Goal: Task Accomplishment & Management: Complete application form

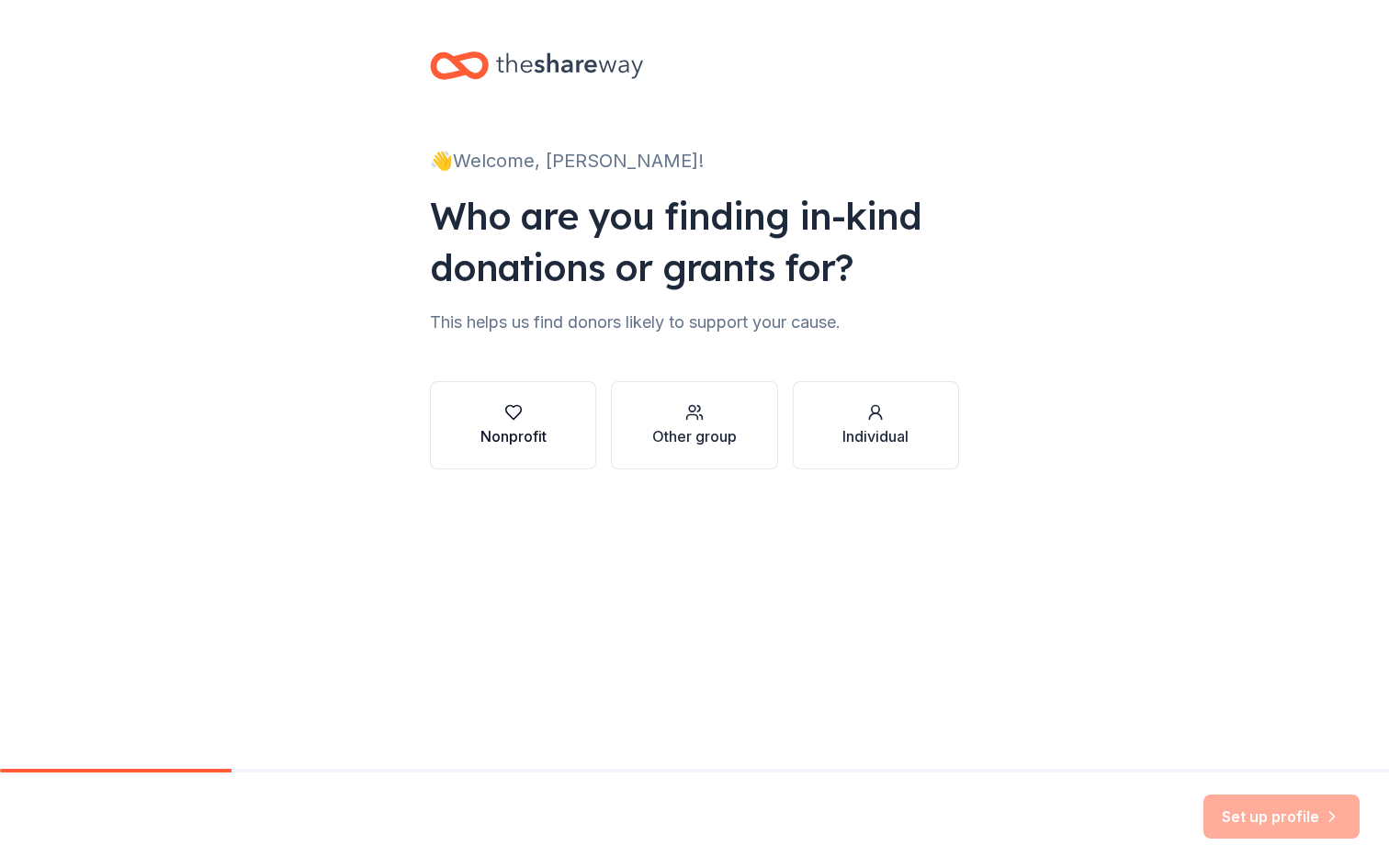
click at [517, 441] on div "Nonprofit" at bounding box center [514, 436] width 66 height 22
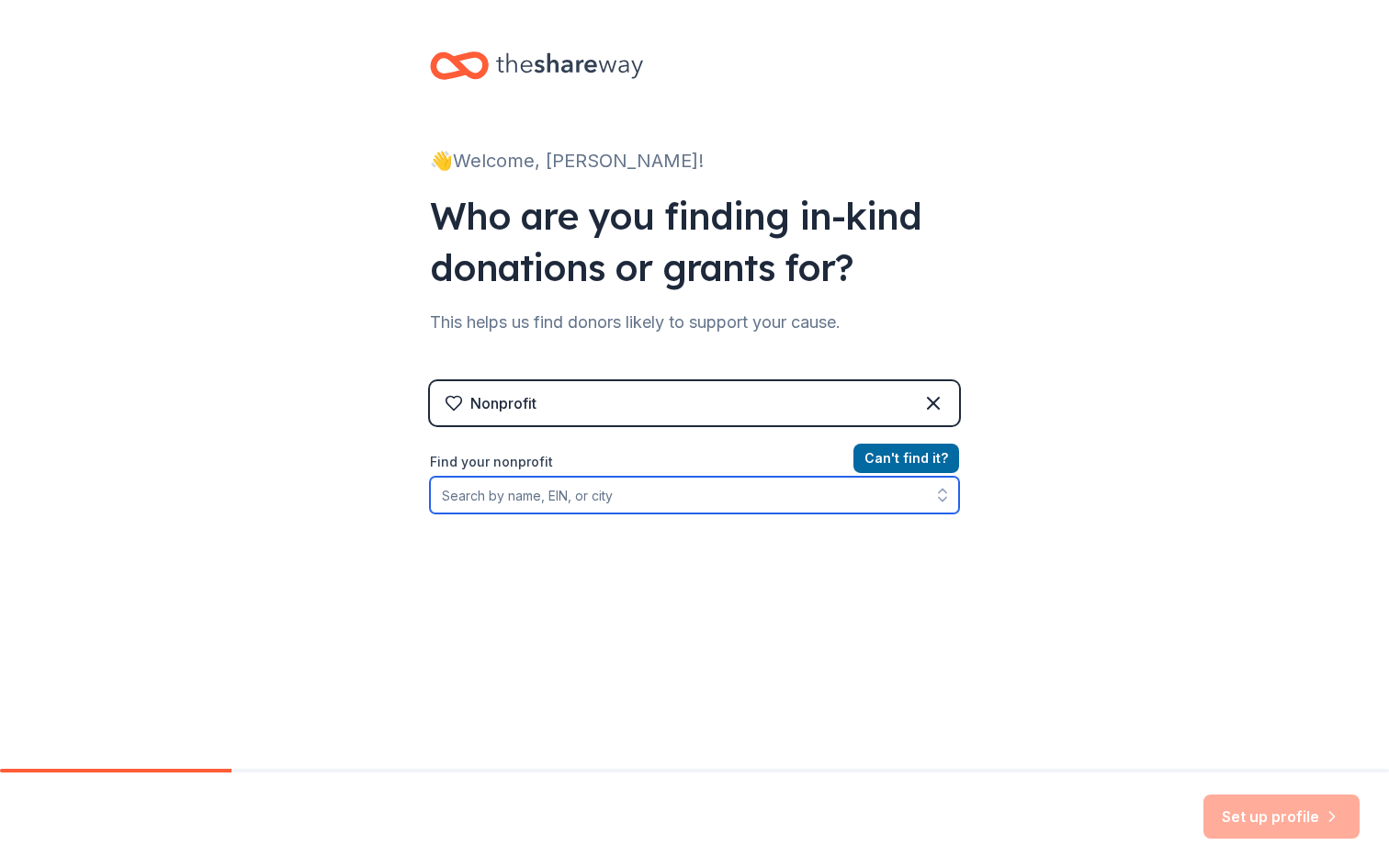
click at [794, 511] on input "Find your nonprofit" at bounding box center [694, 495] width 529 height 37
click at [601, 505] on input "Find your nonprofit" at bounding box center [694, 495] width 529 height 37
paste input "[US_EMPLOYER_IDENTIFICATION_NUMBER]."
type input "[US_EMPLOYER_IDENTIFICATION_NUMBER]."
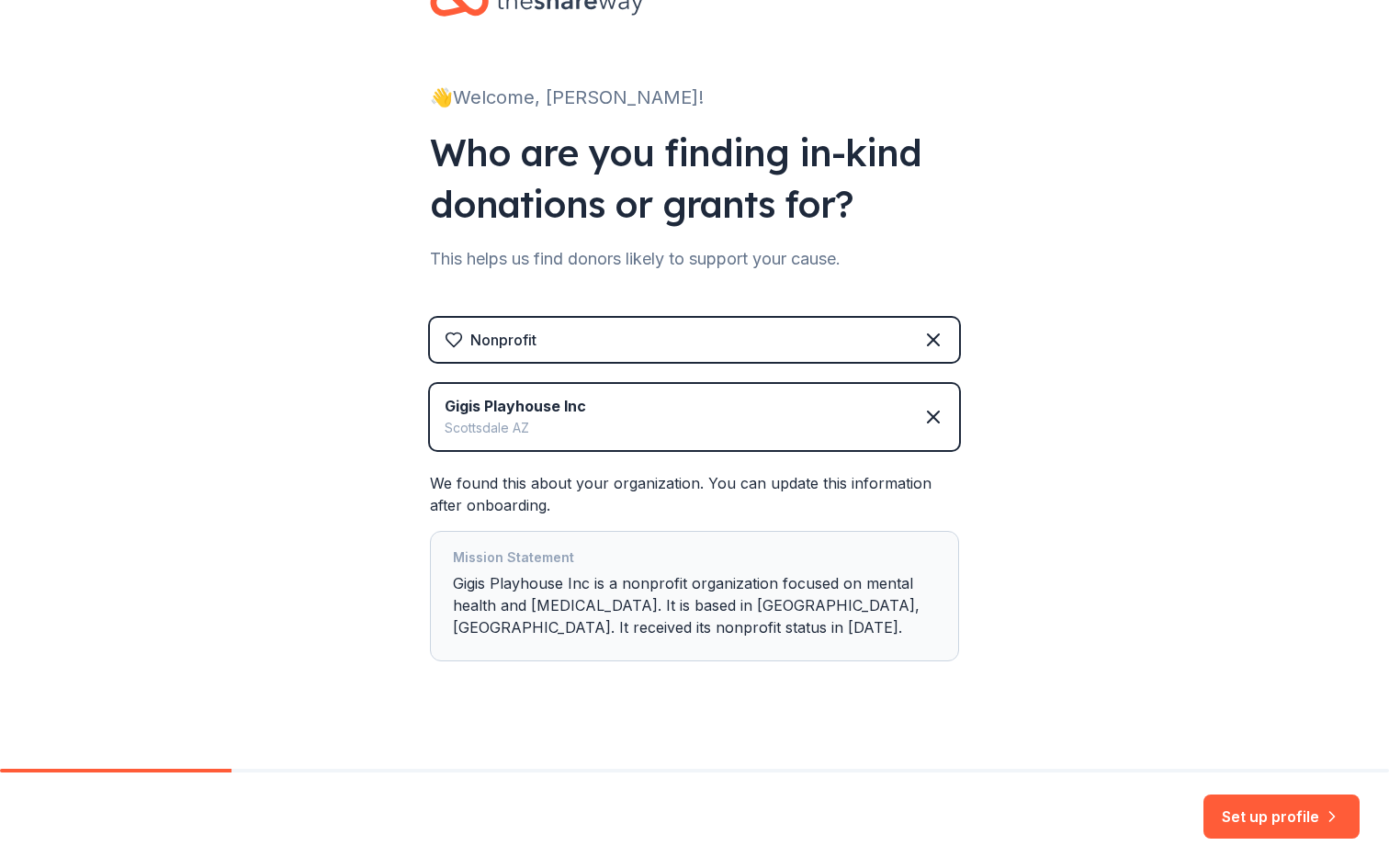
scroll to position [81, 0]
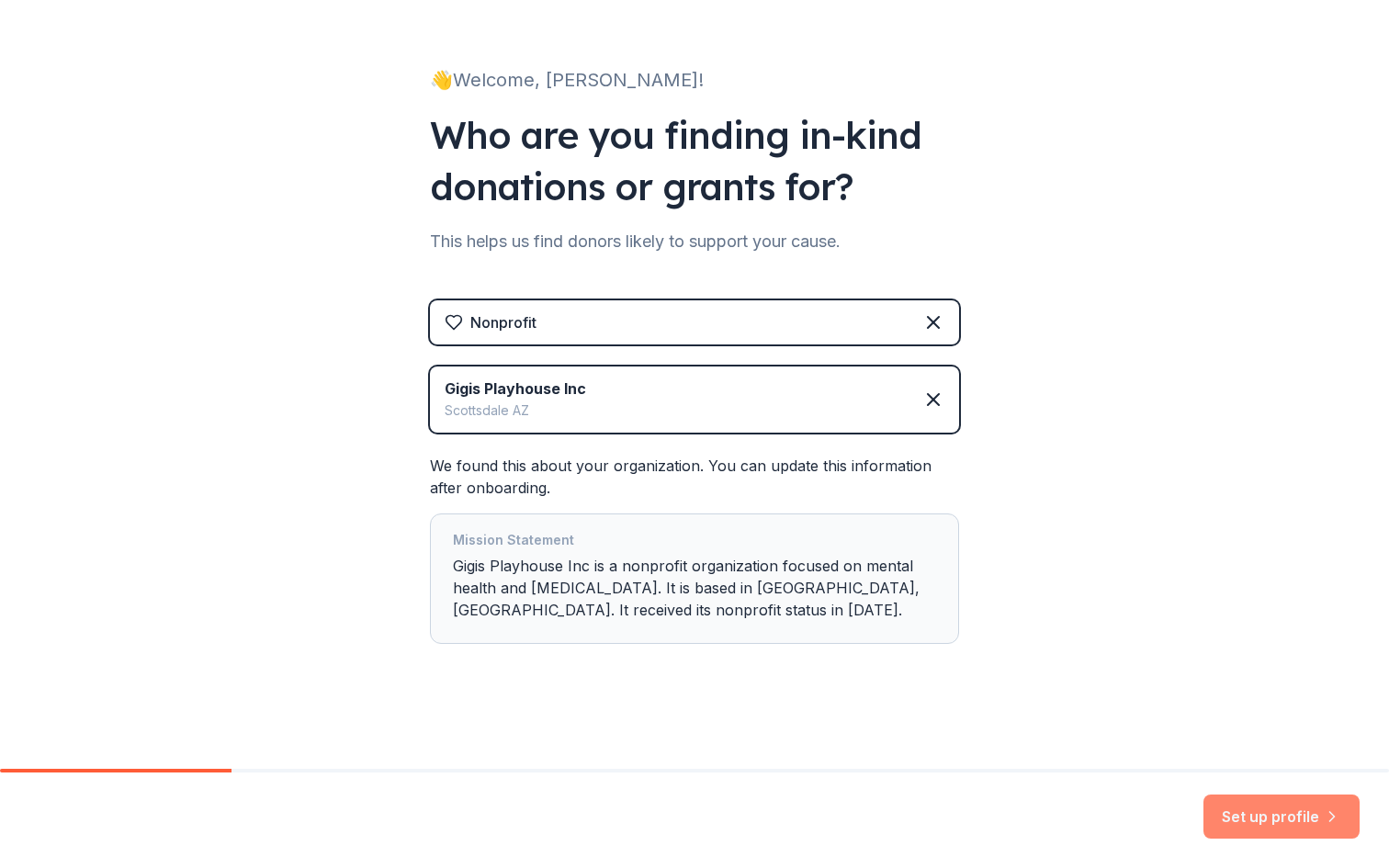
click at [1225, 820] on button "Set up profile" at bounding box center [1282, 817] width 156 height 44
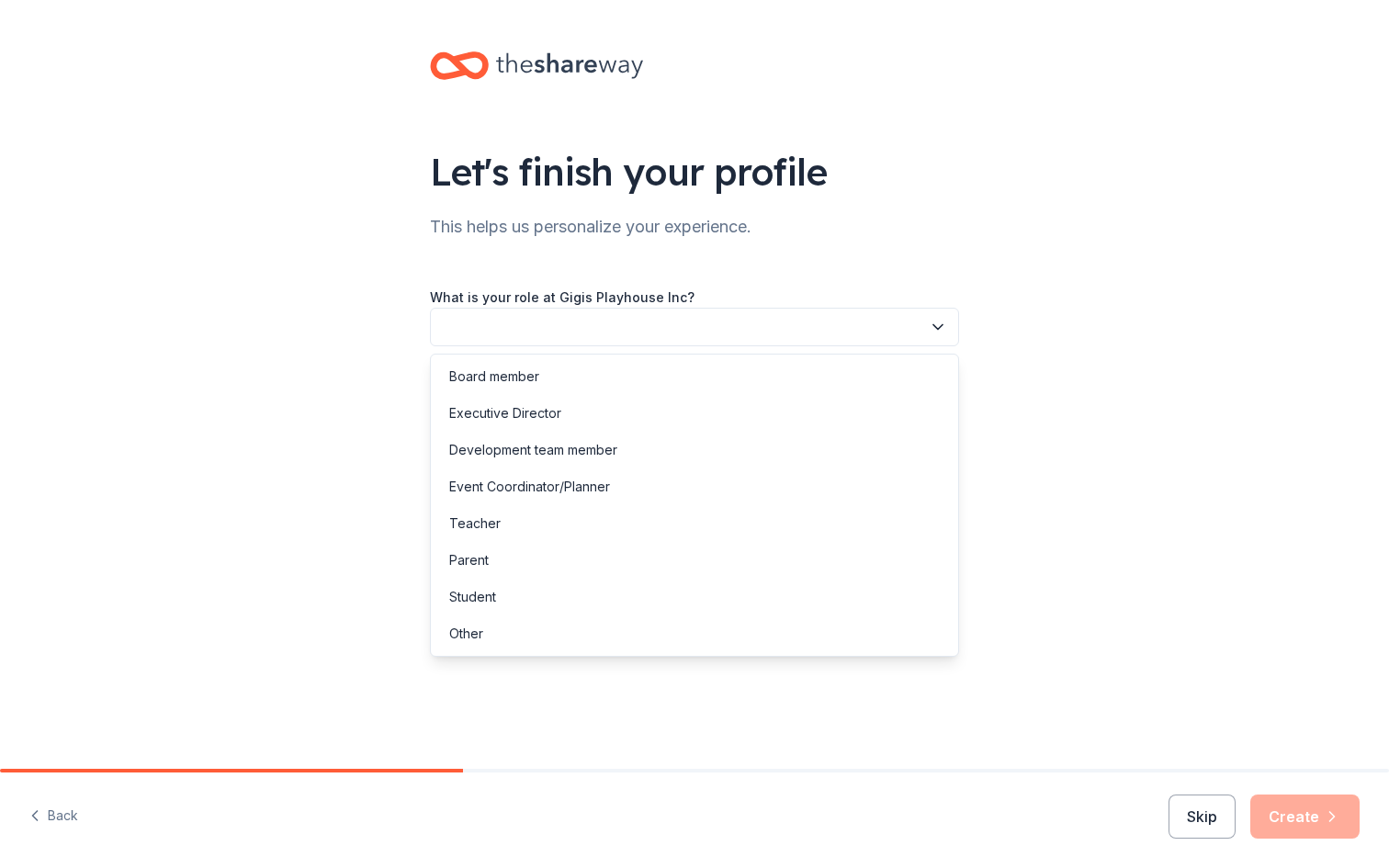
click at [882, 332] on button "button" at bounding box center [694, 327] width 529 height 39
click at [778, 628] on div "Other" at bounding box center [694, 634] width 520 height 37
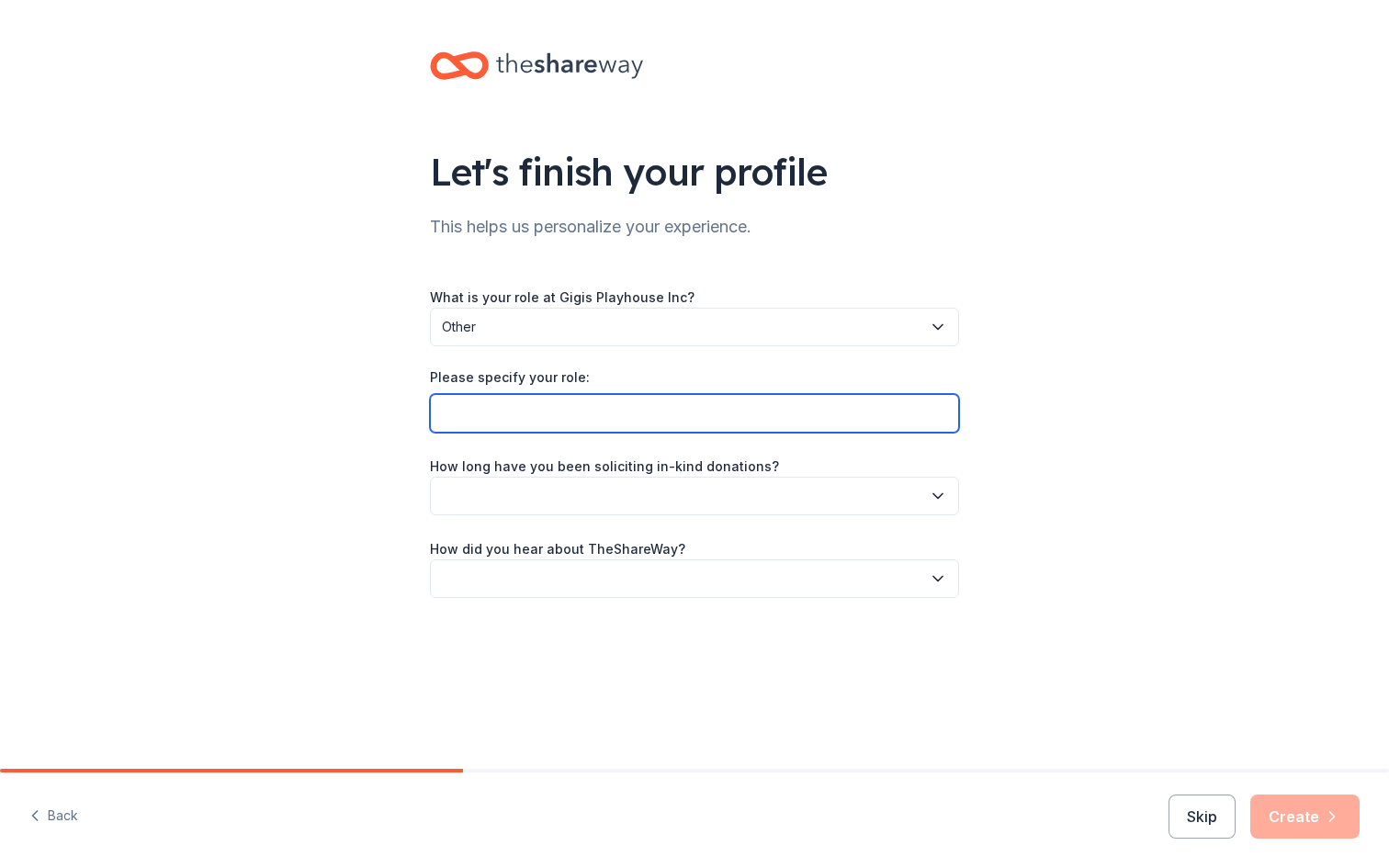
click at [800, 423] on input "Please specify your role:" at bounding box center [694, 413] width 529 height 39
type input "Volunteer"
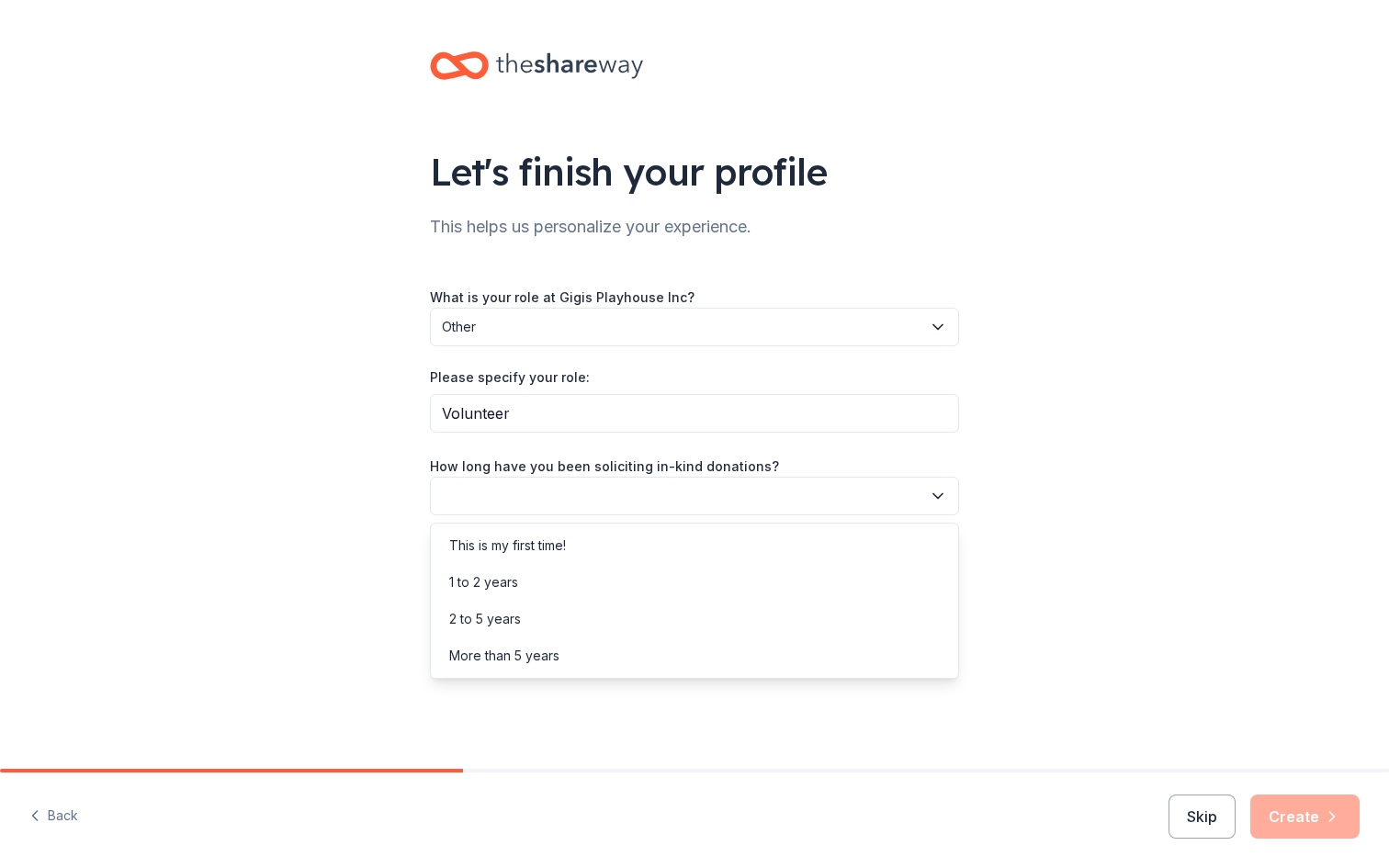
click at [803, 503] on button "button" at bounding box center [694, 496] width 529 height 39
click at [755, 657] on div "More than 5 years" at bounding box center [694, 656] width 520 height 37
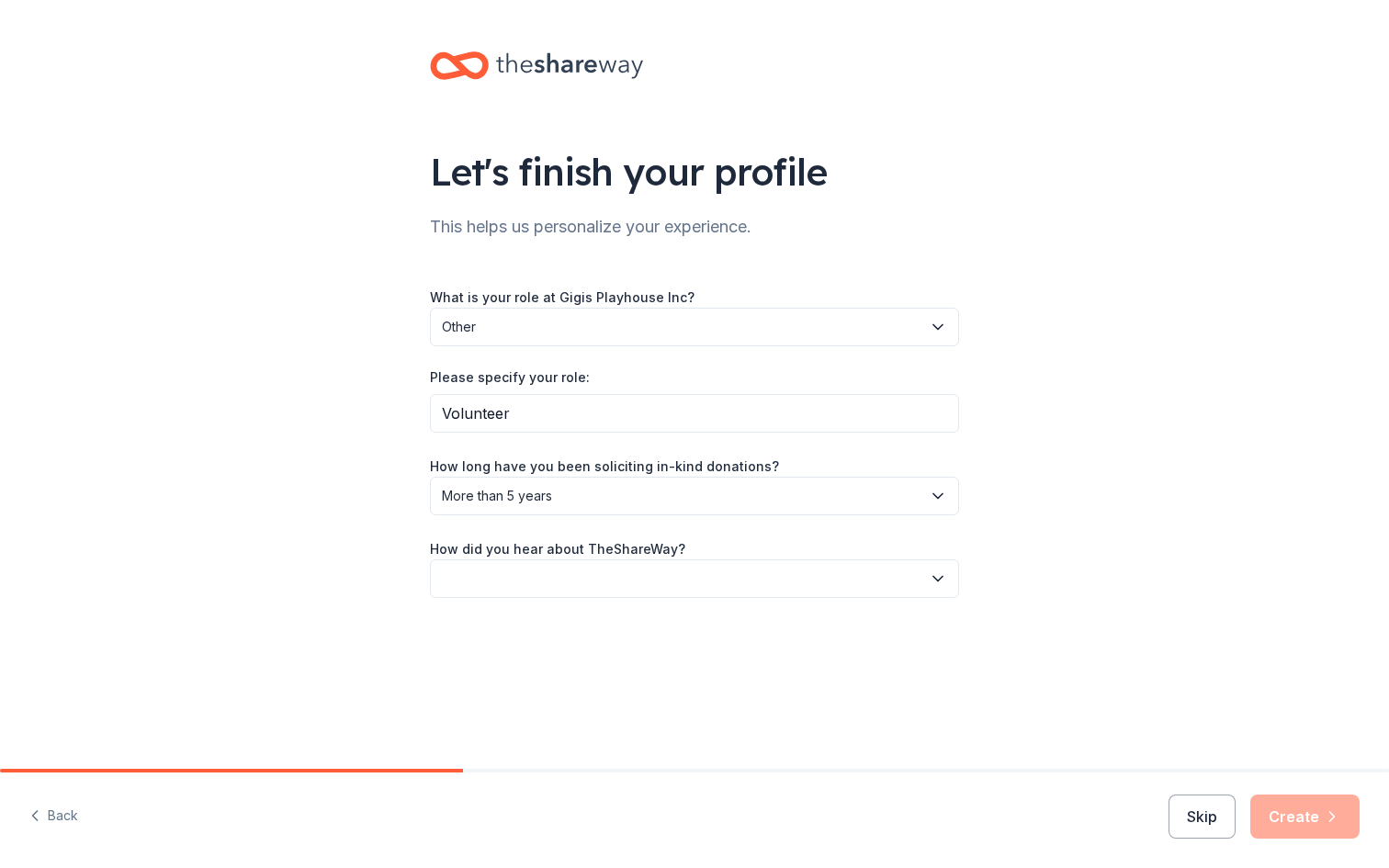
click at [935, 578] on icon "button" at bounding box center [938, 578] width 9 height 5
click at [881, 651] on div "Online search" at bounding box center [694, 665] width 520 height 37
click at [1286, 807] on button "Create" at bounding box center [1304, 817] width 109 height 44
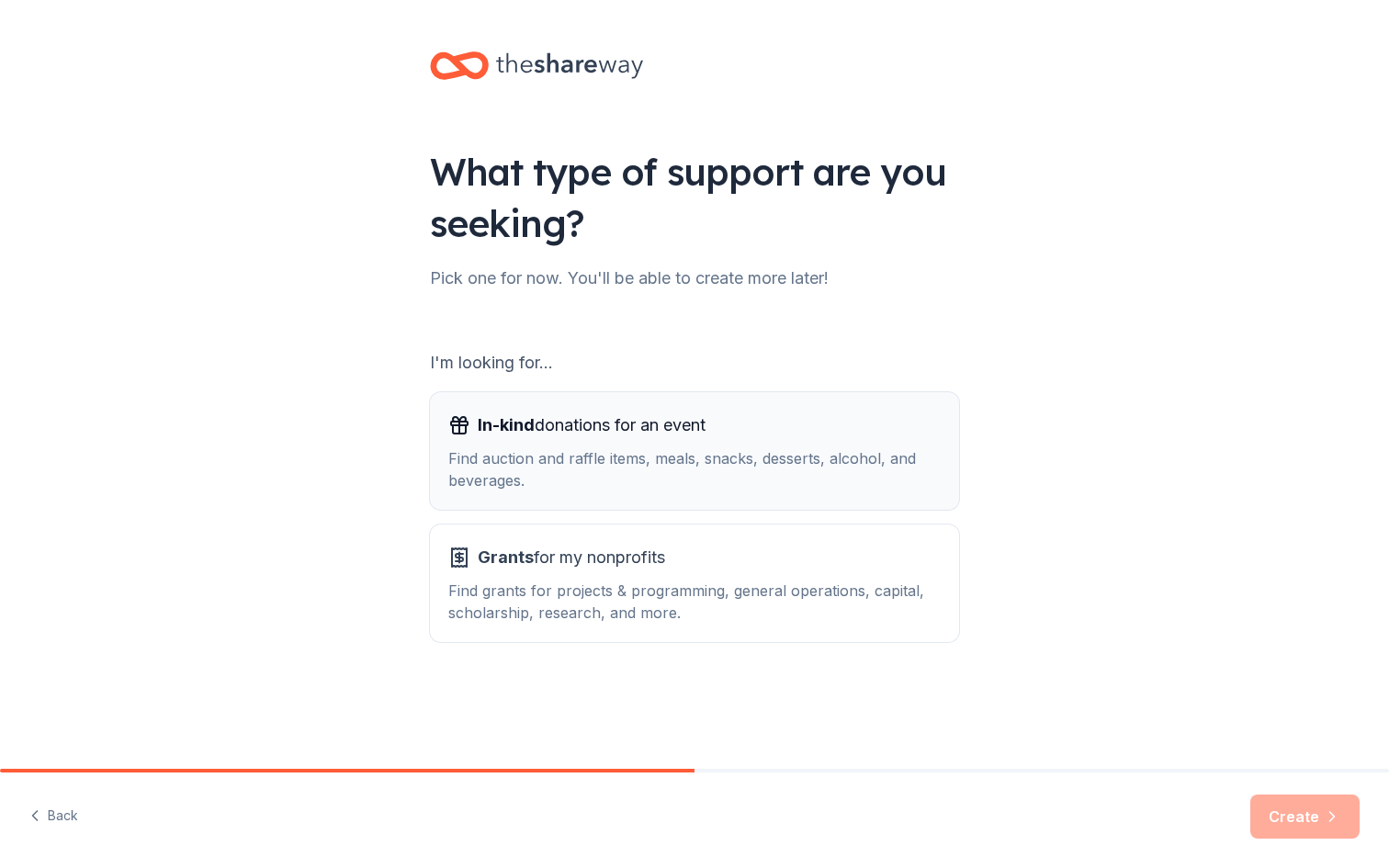
click at [685, 456] on div "Find auction and raffle items, meals, snacks, desserts, alcohol, and beverages." at bounding box center [694, 469] width 492 height 44
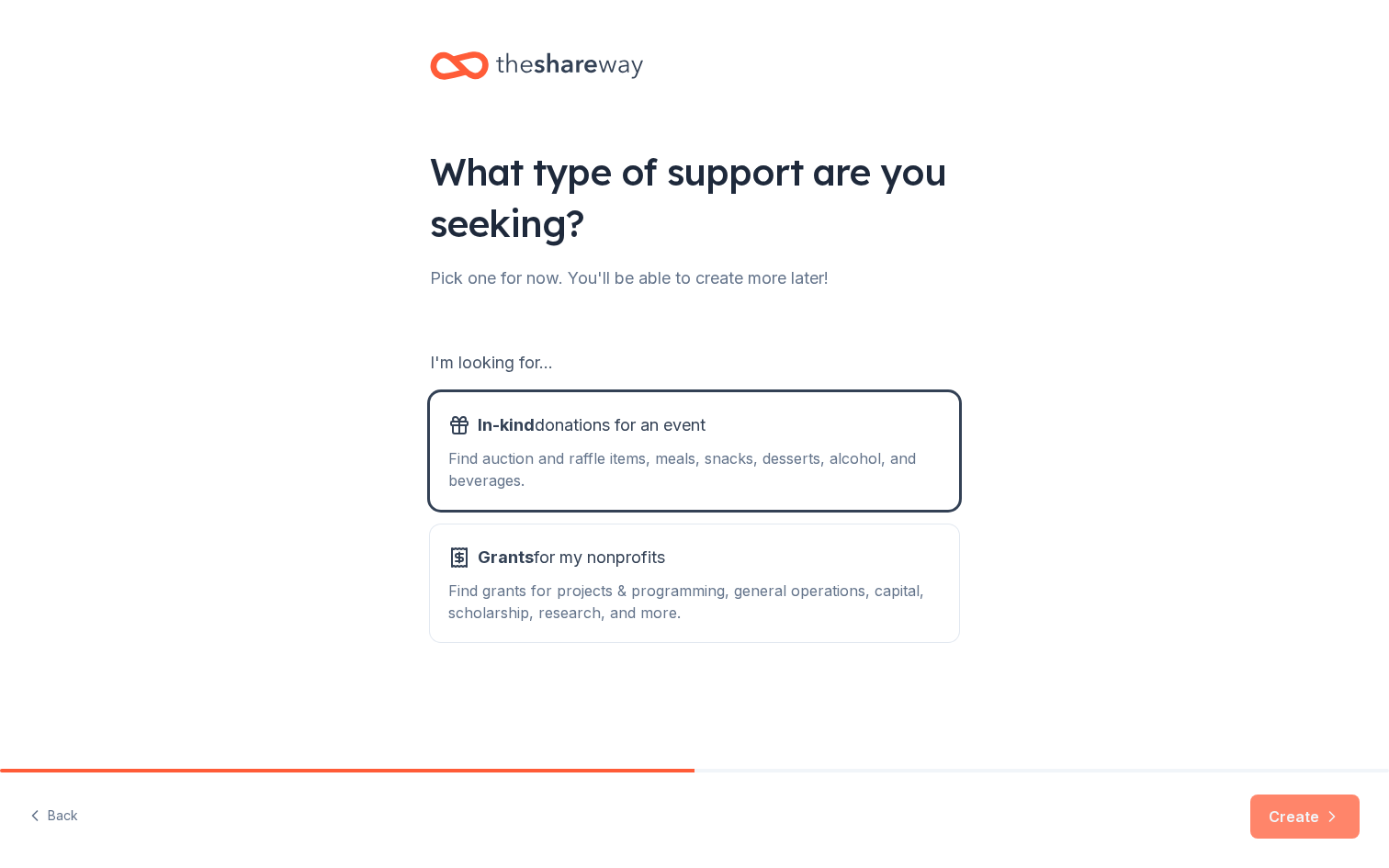
click at [1290, 812] on button "Create" at bounding box center [1304, 817] width 109 height 44
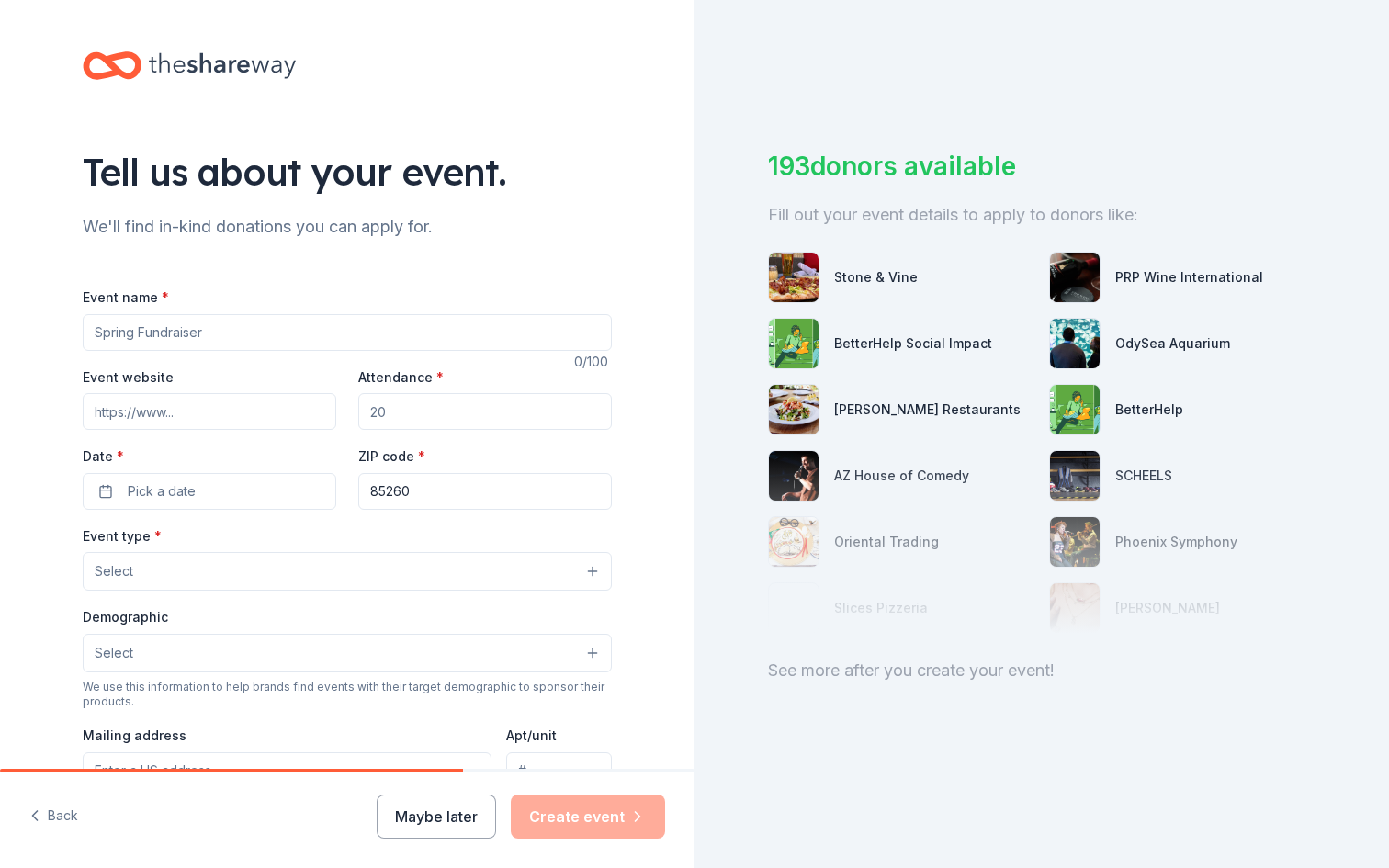
click at [317, 334] on input "Event name *" at bounding box center [347, 333] width 529 height 37
type input "Annual Gala"
click at [256, 411] on input "Event website" at bounding box center [209, 411] width 254 height 37
click at [236, 412] on input "Event website" at bounding box center [209, 411] width 254 height 37
paste input "[URL][DOMAIN_NAME]"
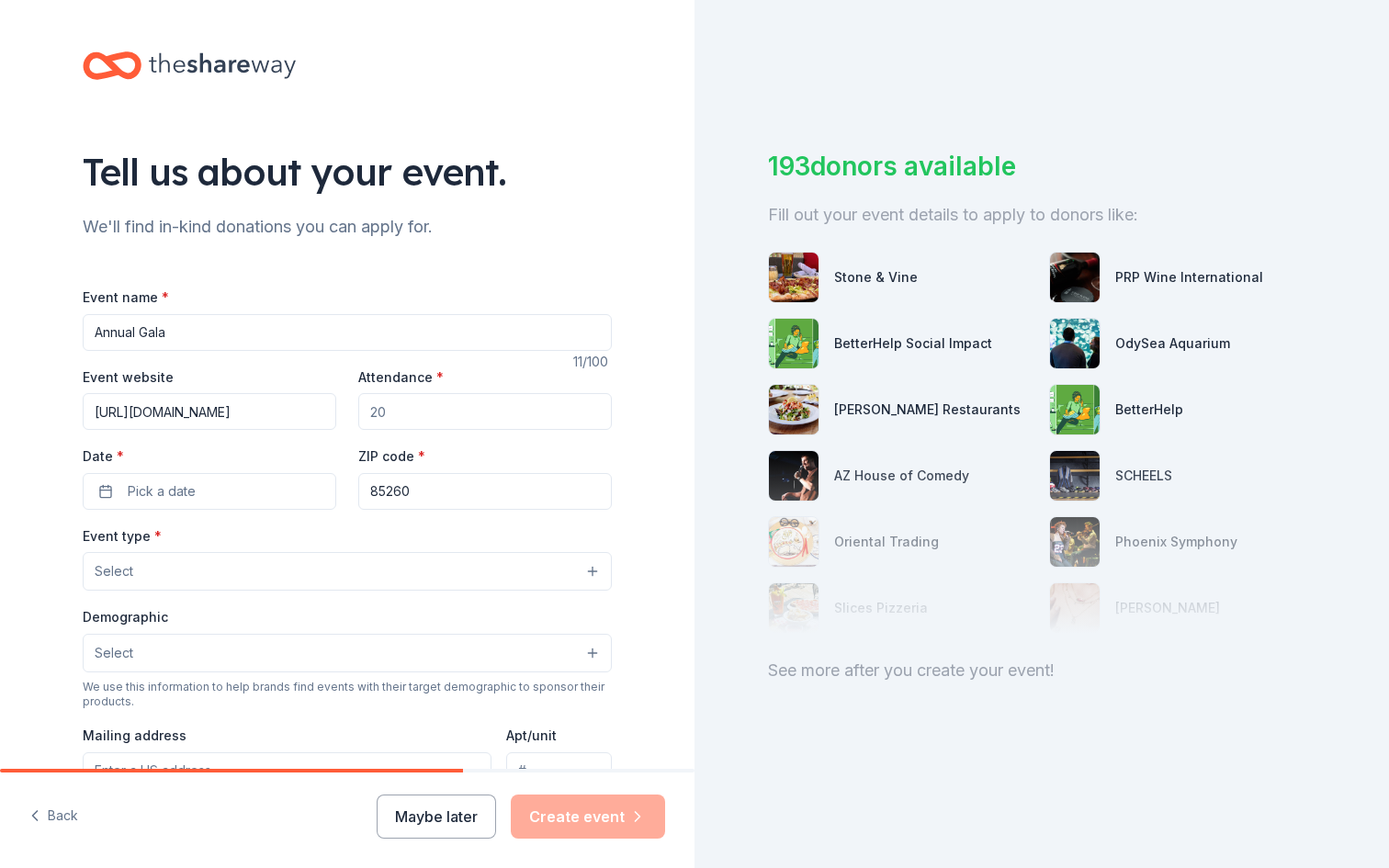
type input "[URL][DOMAIN_NAME]"
click at [401, 413] on input "Attendance *" at bounding box center [485, 411] width 254 height 37
type input "400"
click at [261, 492] on button "Pick a date" at bounding box center [209, 491] width 254 height 37
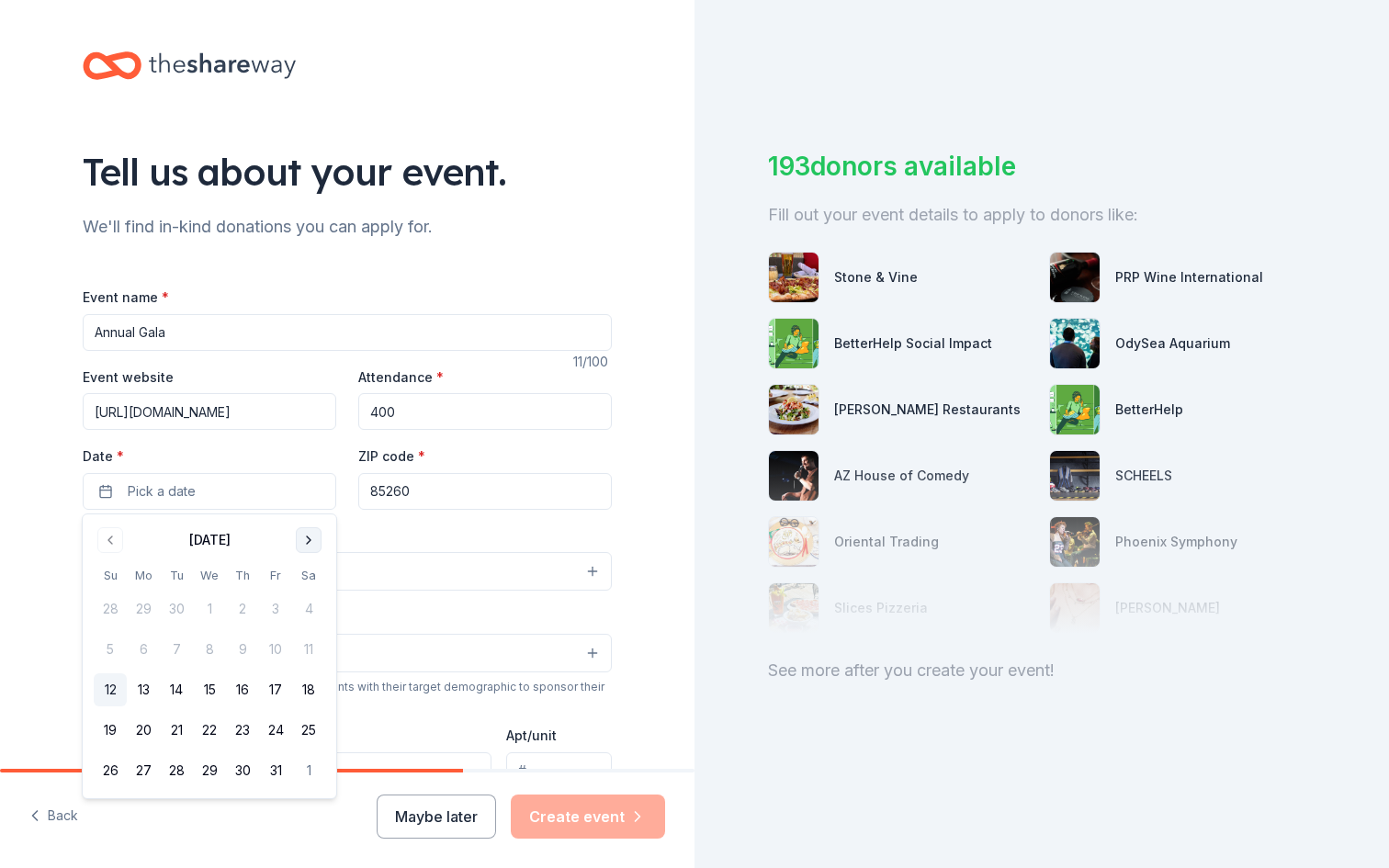
click at [305, 537] on button "Go to next month" at bounding box center [309, 540] width 26 height 26
click at [314, 771] on button "31" at bounding box center [309, 771] width 33 height 33
click at [443, 497] on input "85260" at bounding box center [485, 491] width 254 height 37
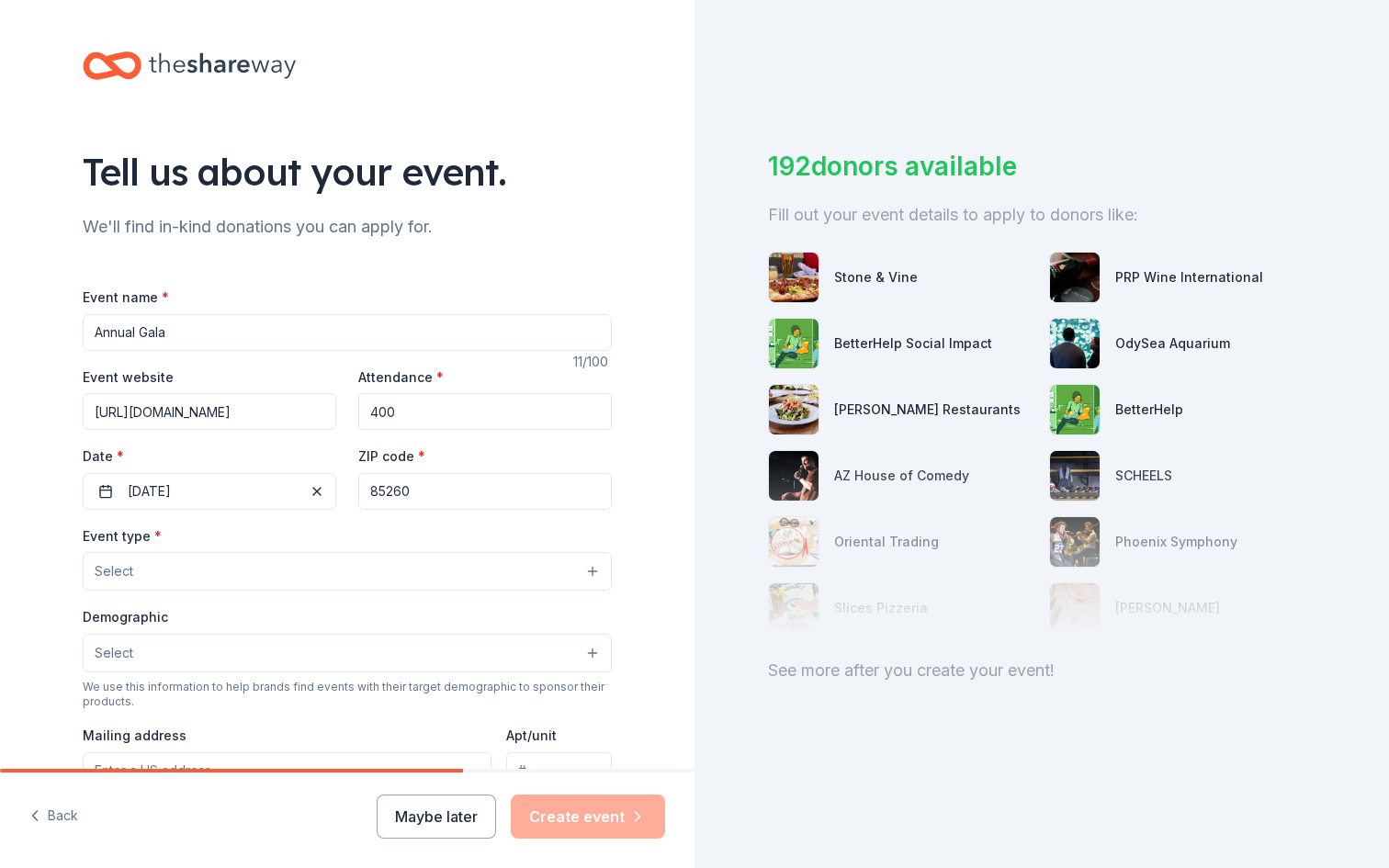
click at [268, 562] on button "Select" at bounding box center [347, 571] width 529 height 39
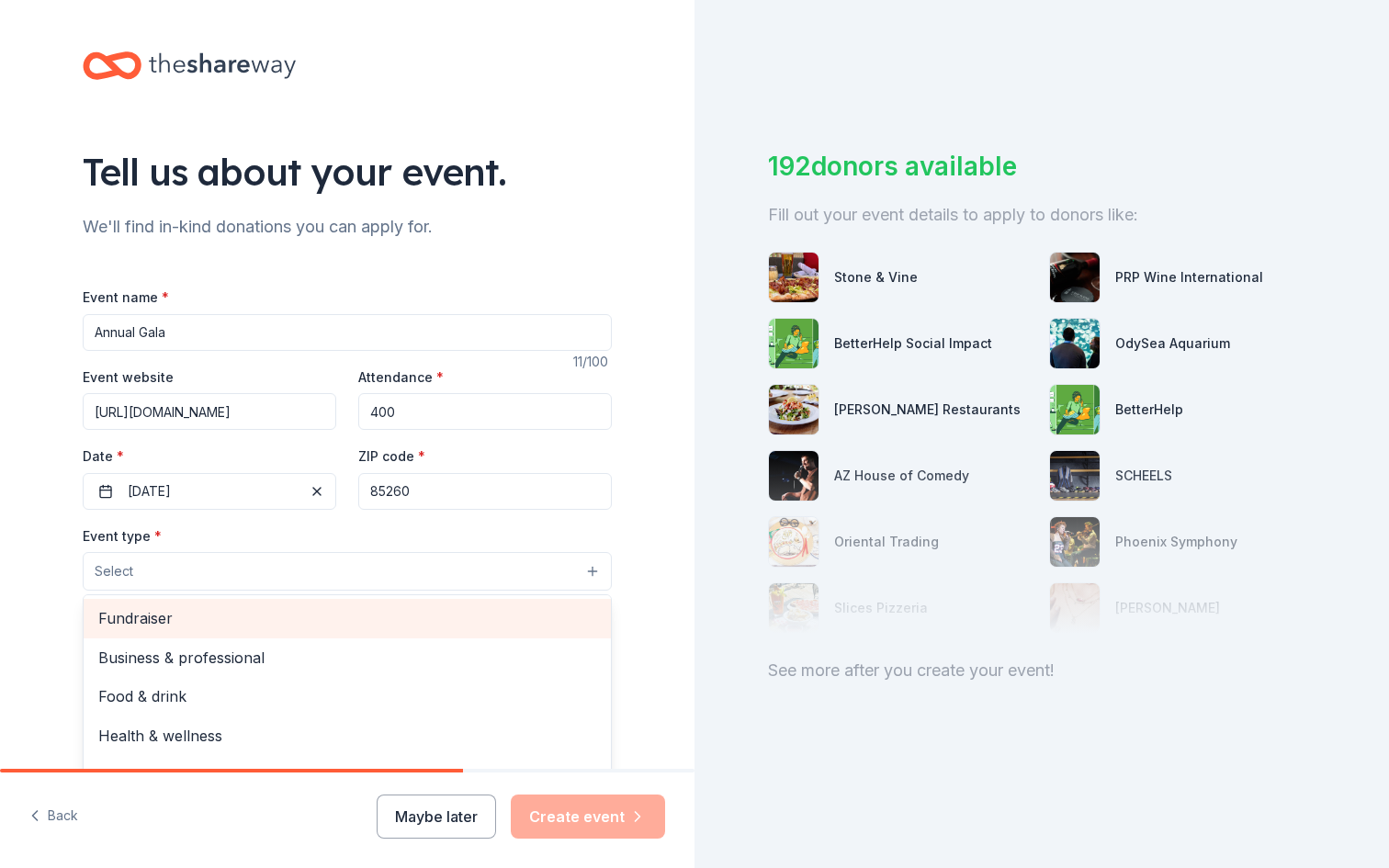
click at [258, 620] on span "Fundraiser" at bounding box center [347, 618] width 498 height 24
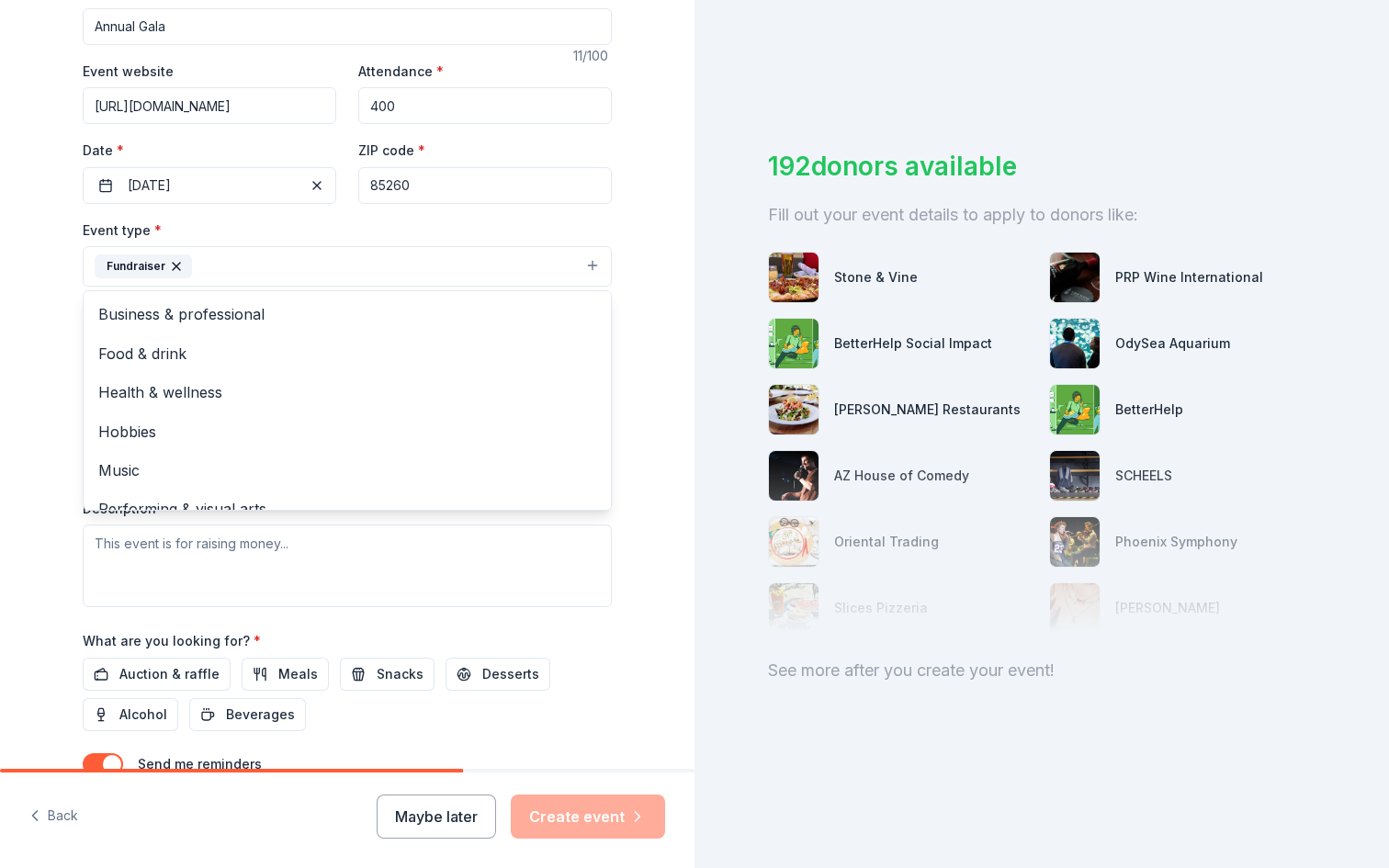
scroll to position [296, 0]
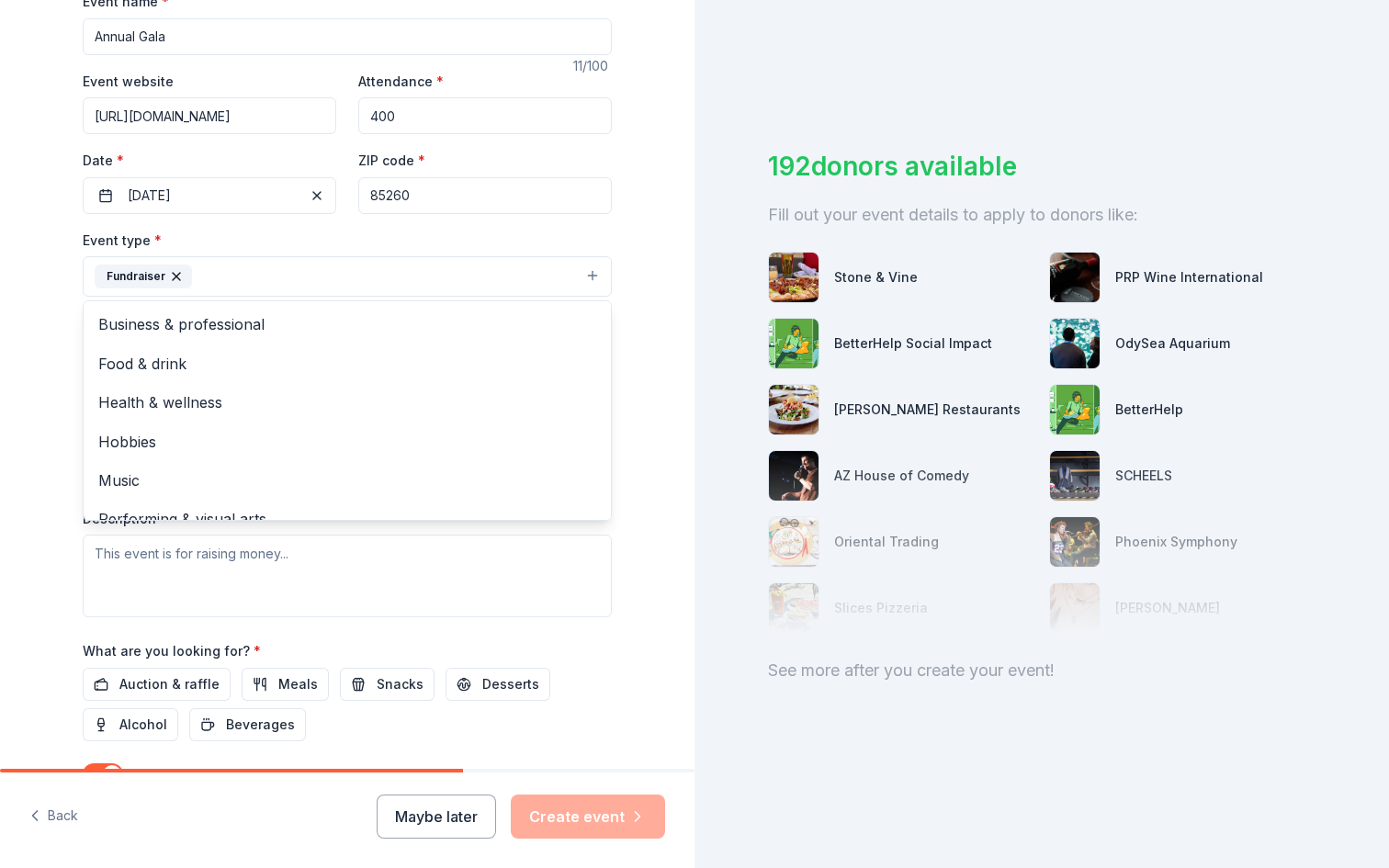
click at [492, 595] on div "Event type * Fundraiser Business & professional Food & drink Health & wellness …" at bounding box center [347, 423] width 529 height 389
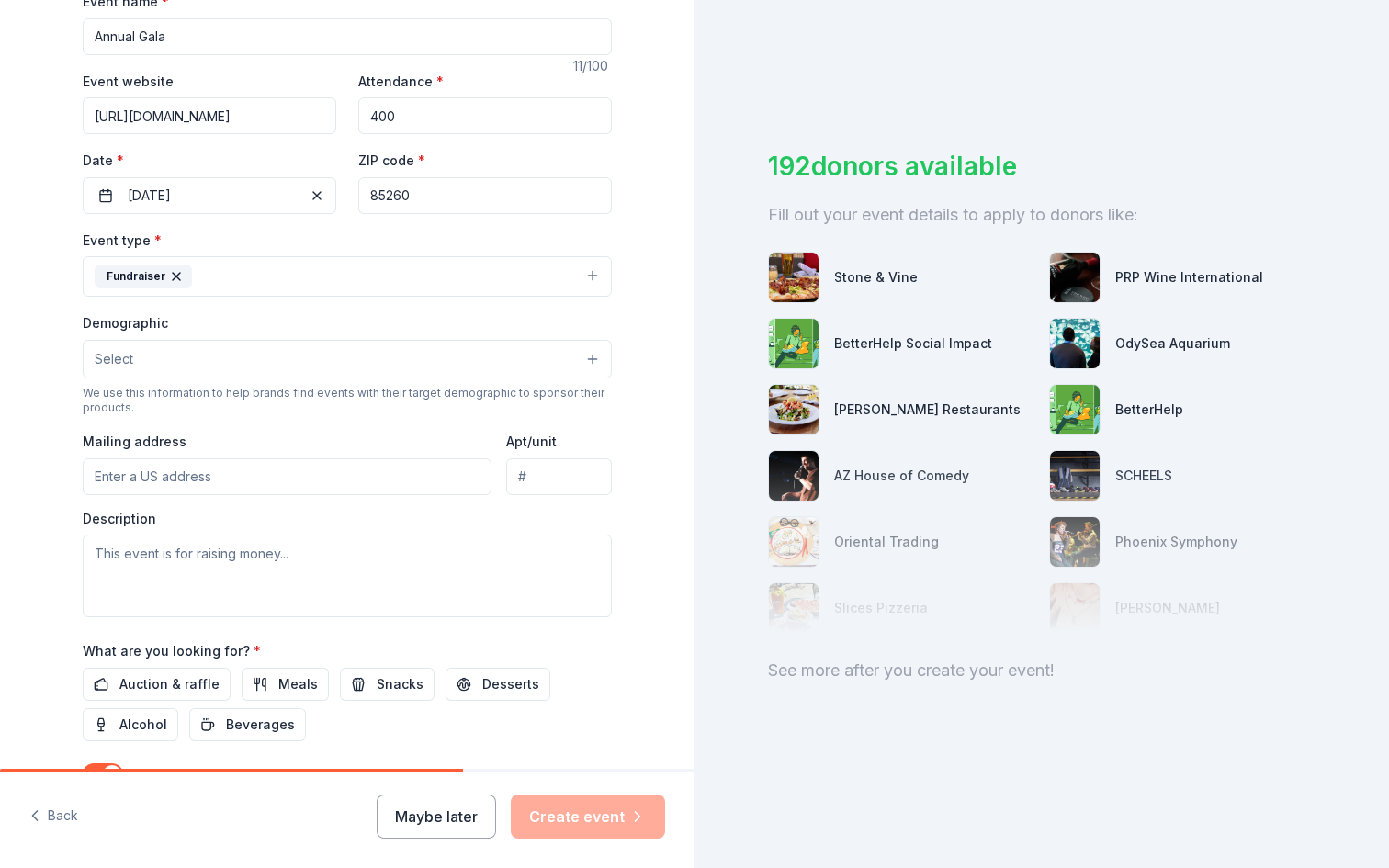
click at [397, 467] on input "Mailing address" at bounding box center [287, 477] width 409 height 37
type input "[STREET_ADDRESS][PERSON_NAME]"
type input "Suite 103B"
click at [336, 563] on textarea at bounding box center [347, 576] width 529 height 83
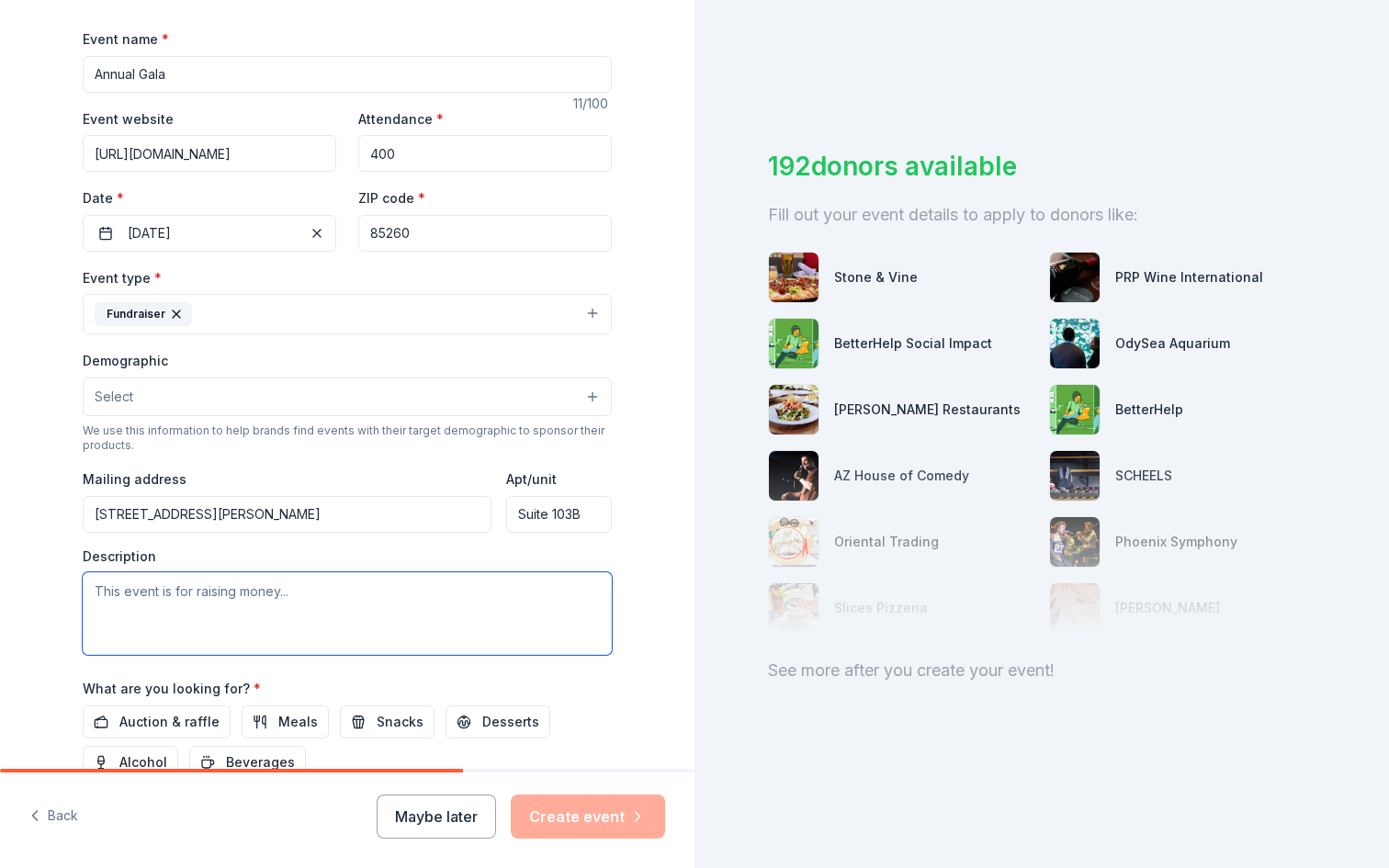
scroll to position [266, 0]
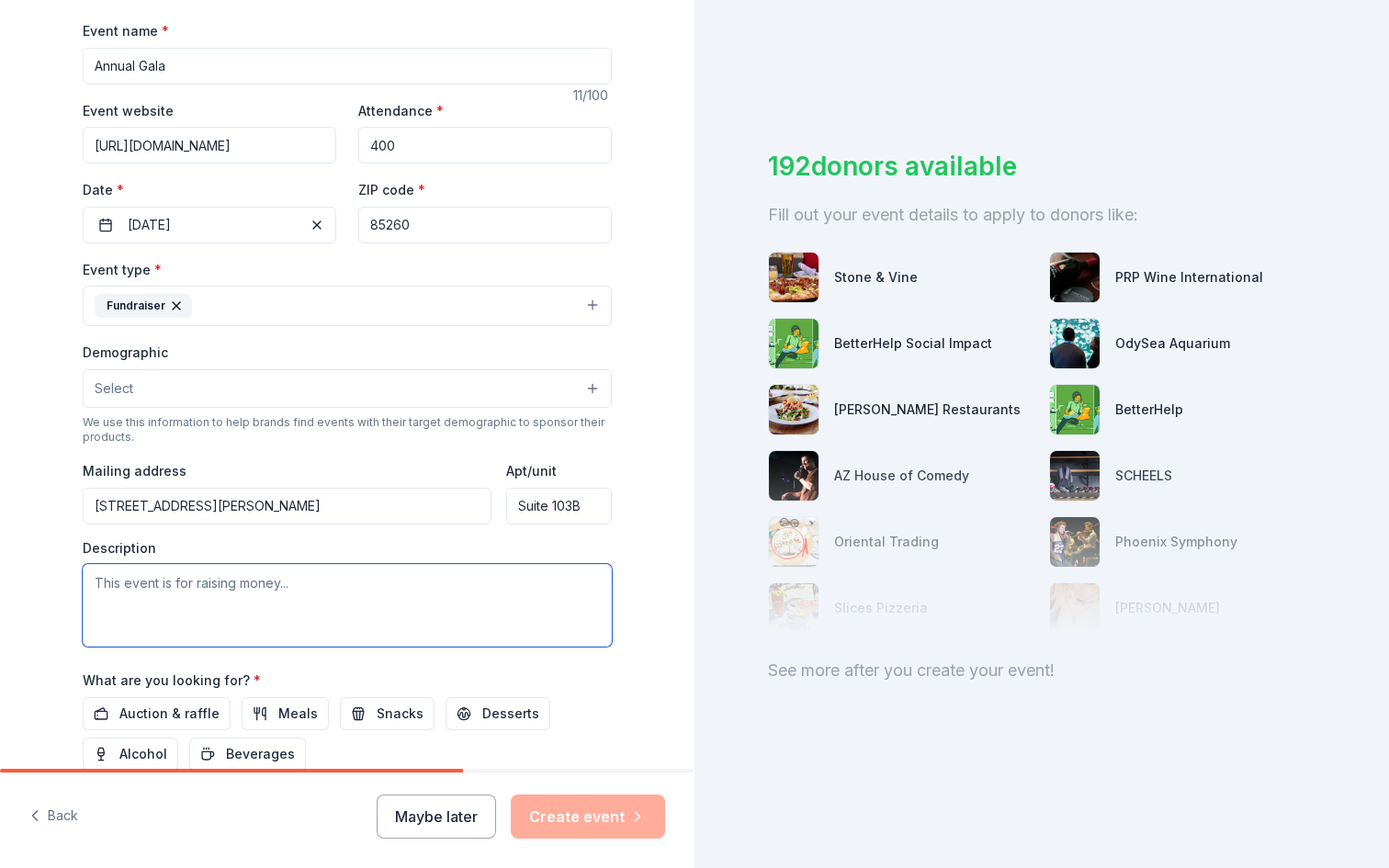
click at [205, 583] on textarea at bounding box center [347, 605] width 529 height 83
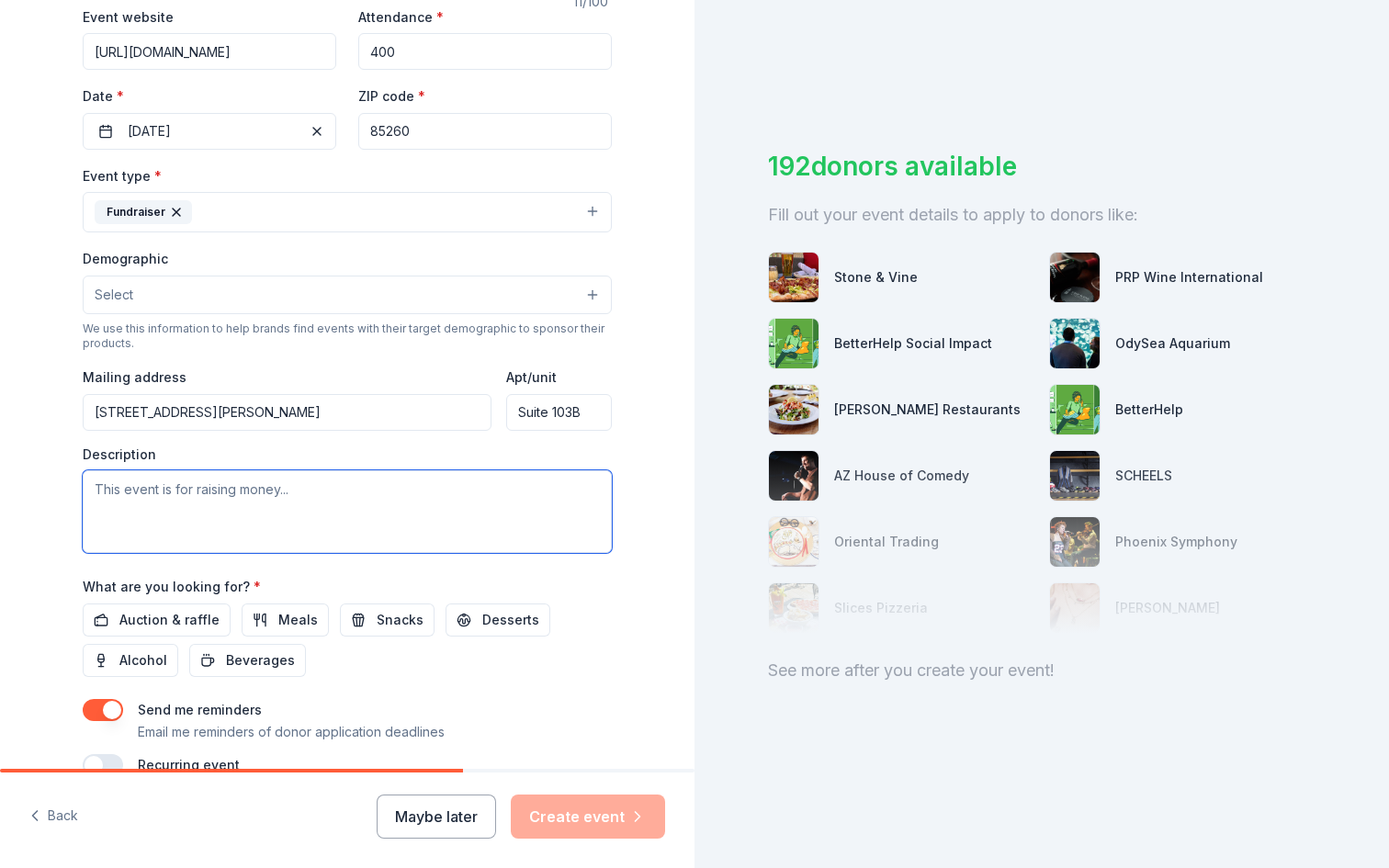
scroll to position [365, 0]
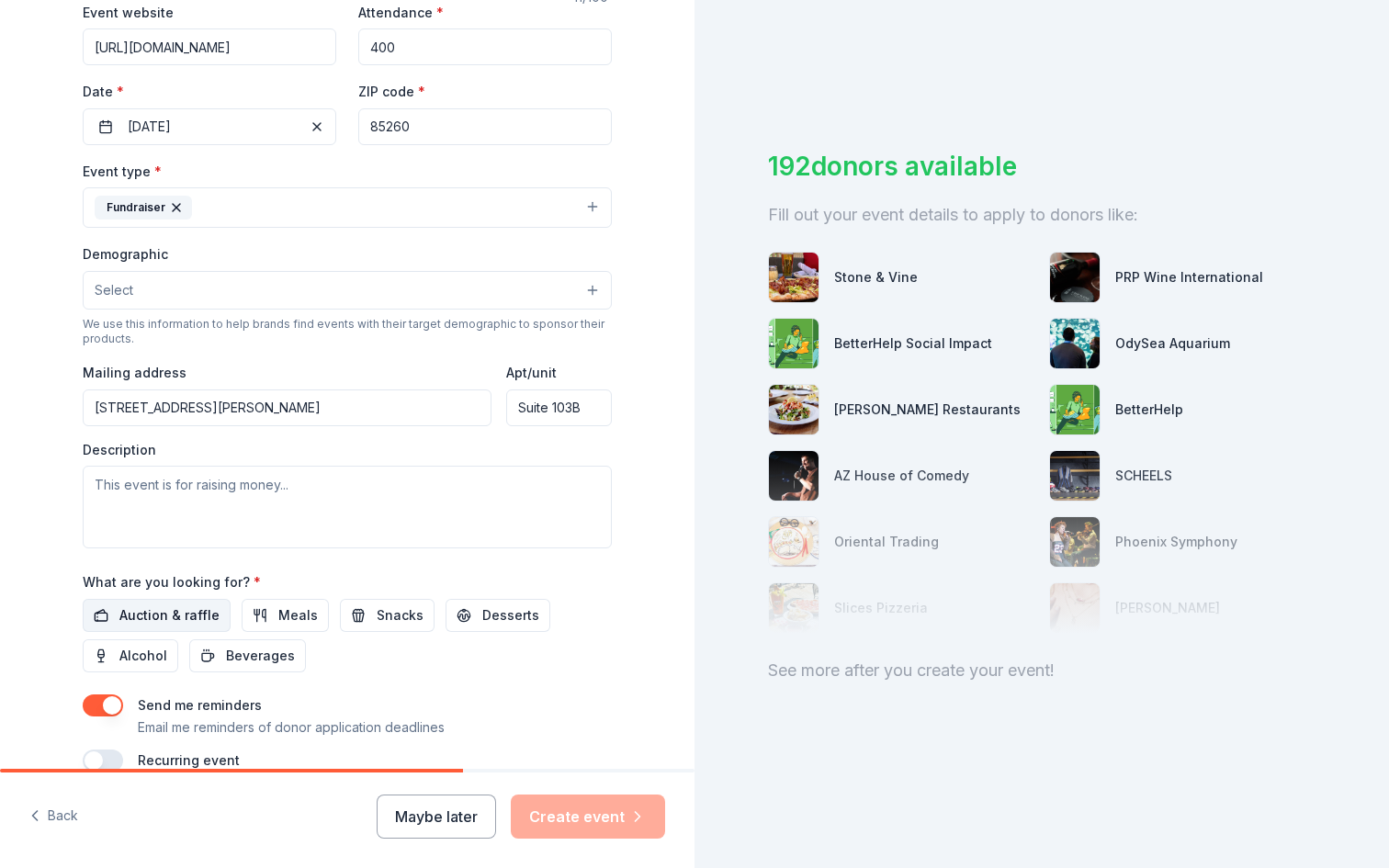
click at [189, 617] on span "Auction & raffle" at bounding box center [169, 615] width 100 height 22
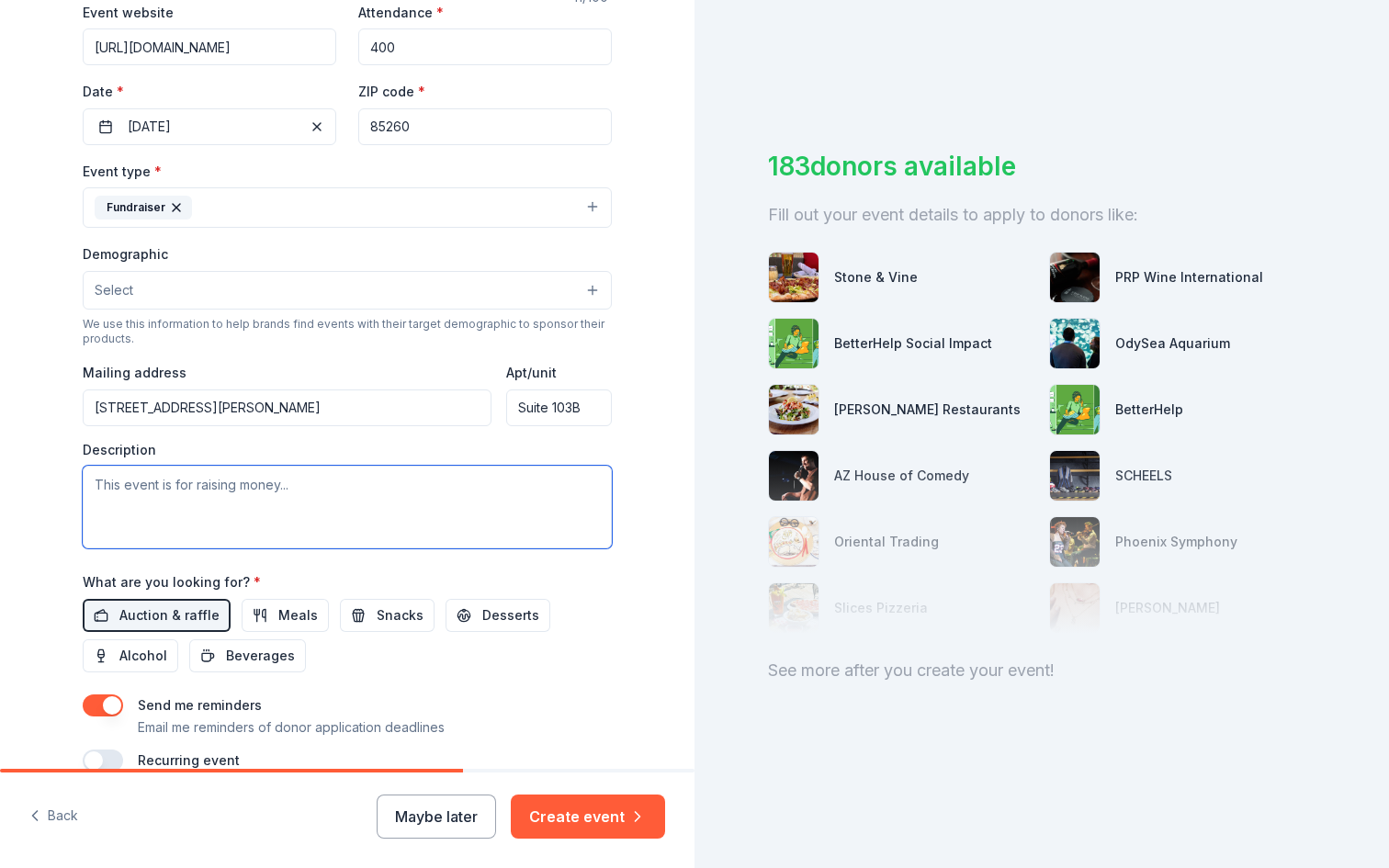
click at [276, 492] on textarea at bounding box center [347, 507] width 529 height 83
paste textarea "Lo ips dolorsi am consecte a elitsed doeiusmodtem incid ut laboree do MaGn'a En…"
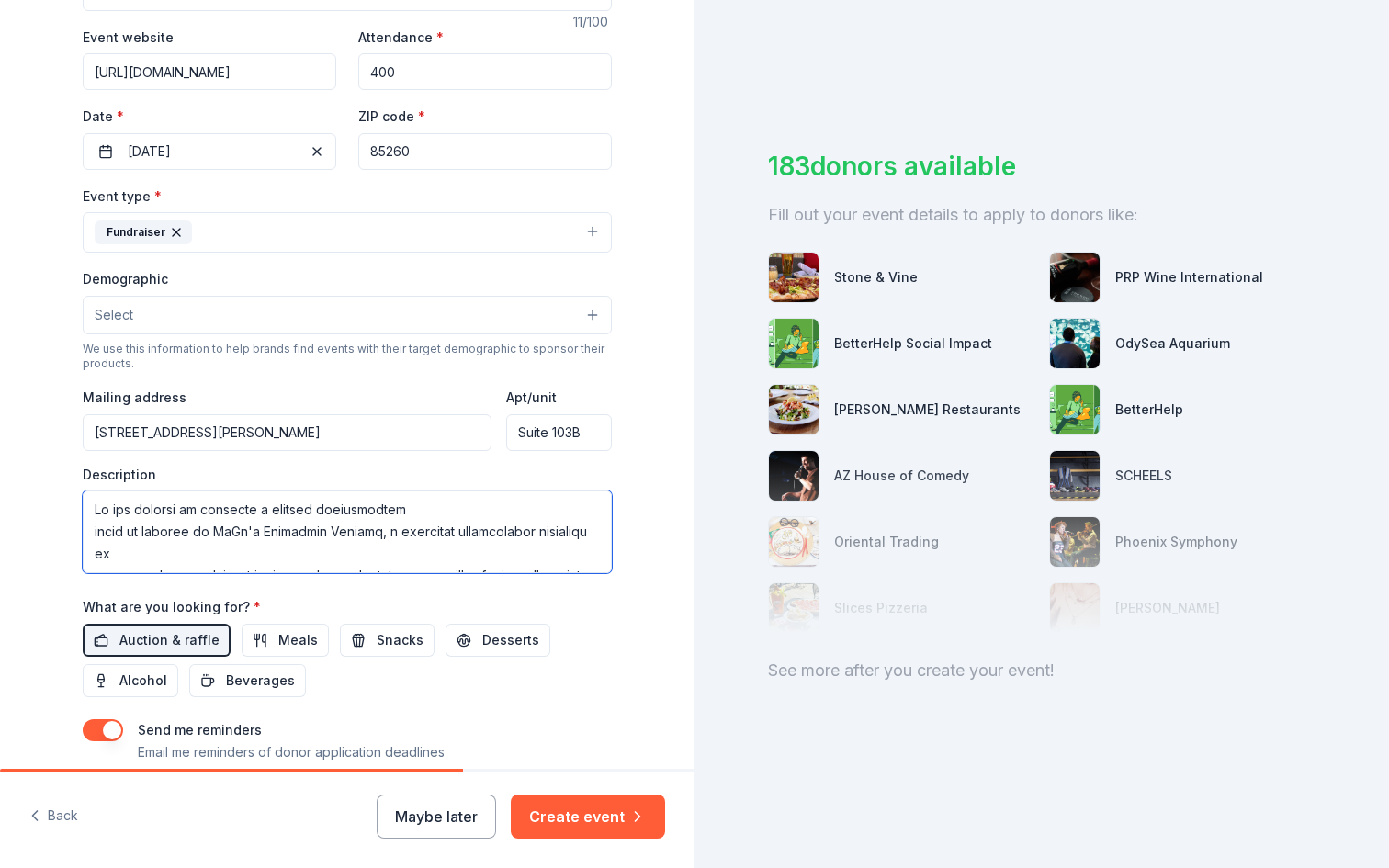
scroll to position [322, 0]
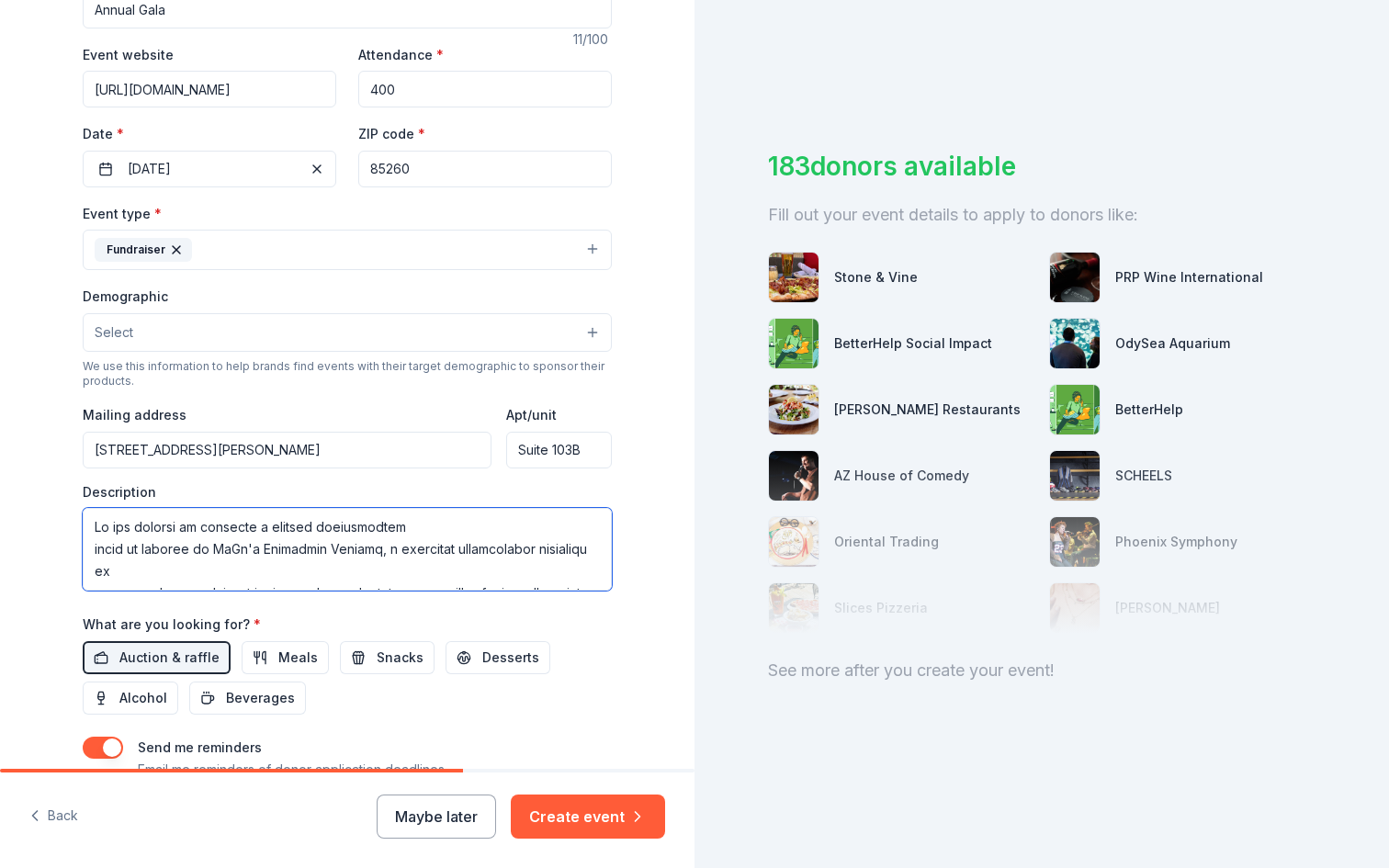
click at [92, 545] on textarea at bounding box center [347, 549] width 529 height 83
click at [97, 573] on textarea at bounding box center [347, 549] width 529 height 83
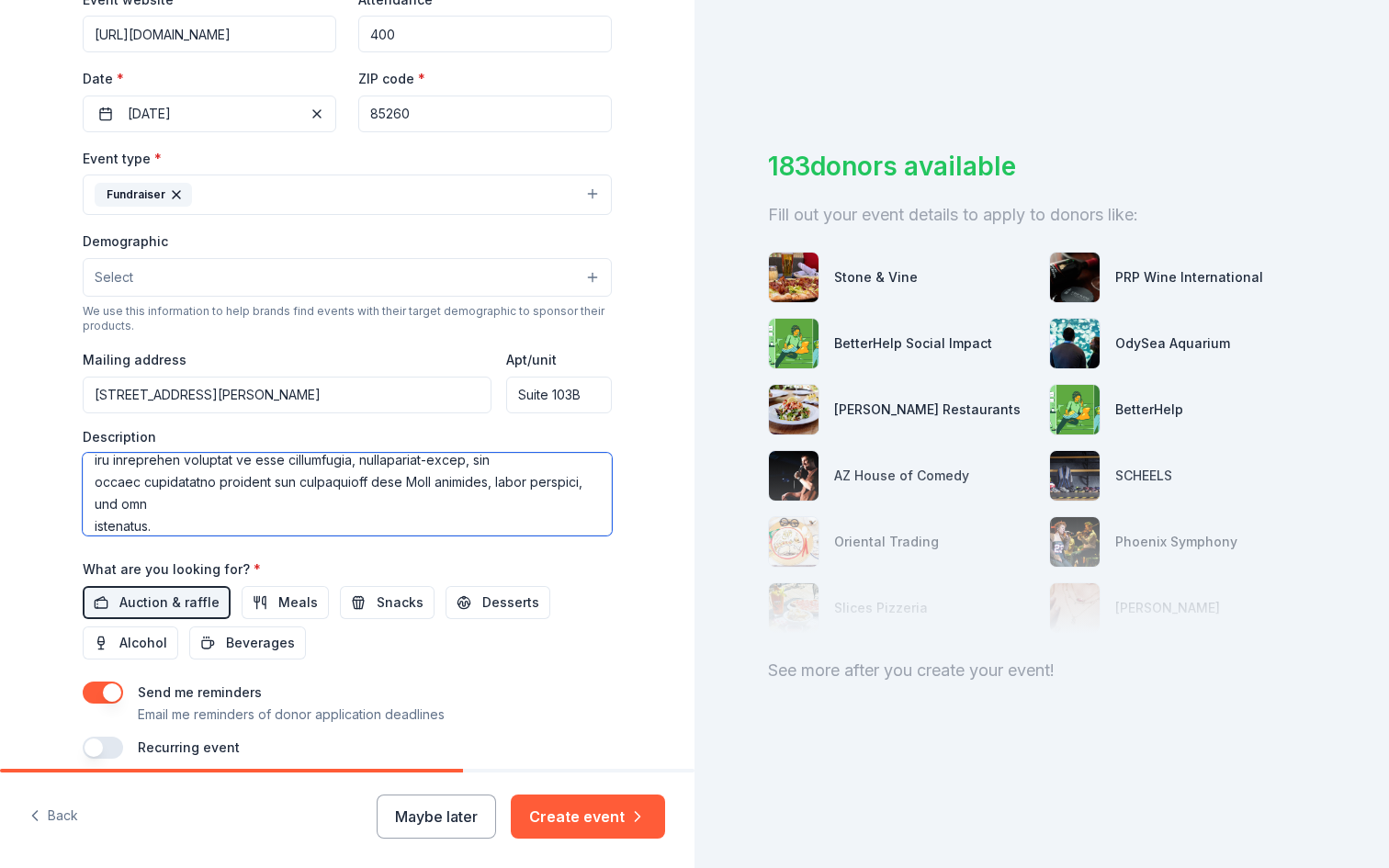
scroll to position [54, 0]
click at [96, 484] on textarea at bounding box center [347, 494] width 529 height 83
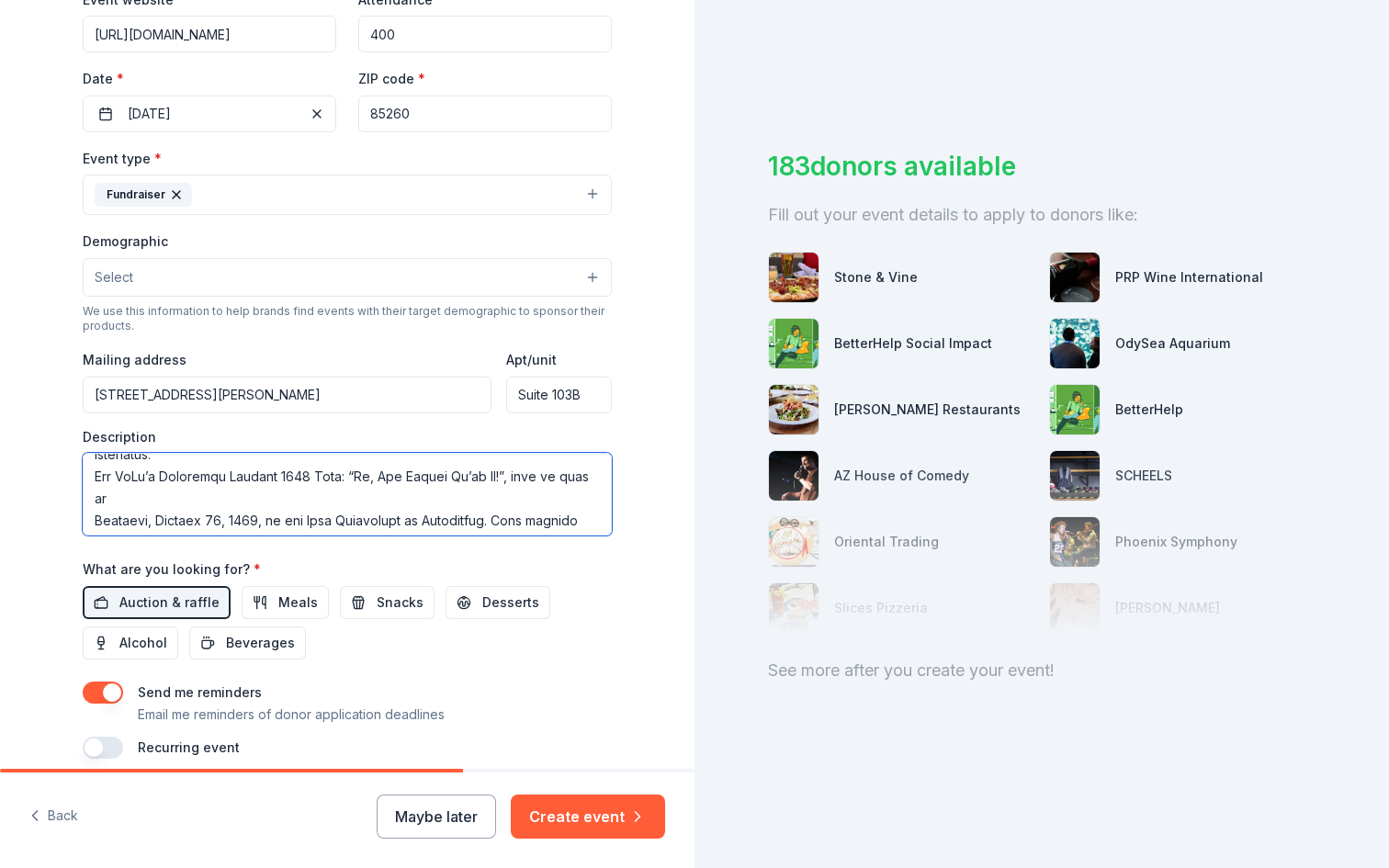
scroll to position [99, 0]
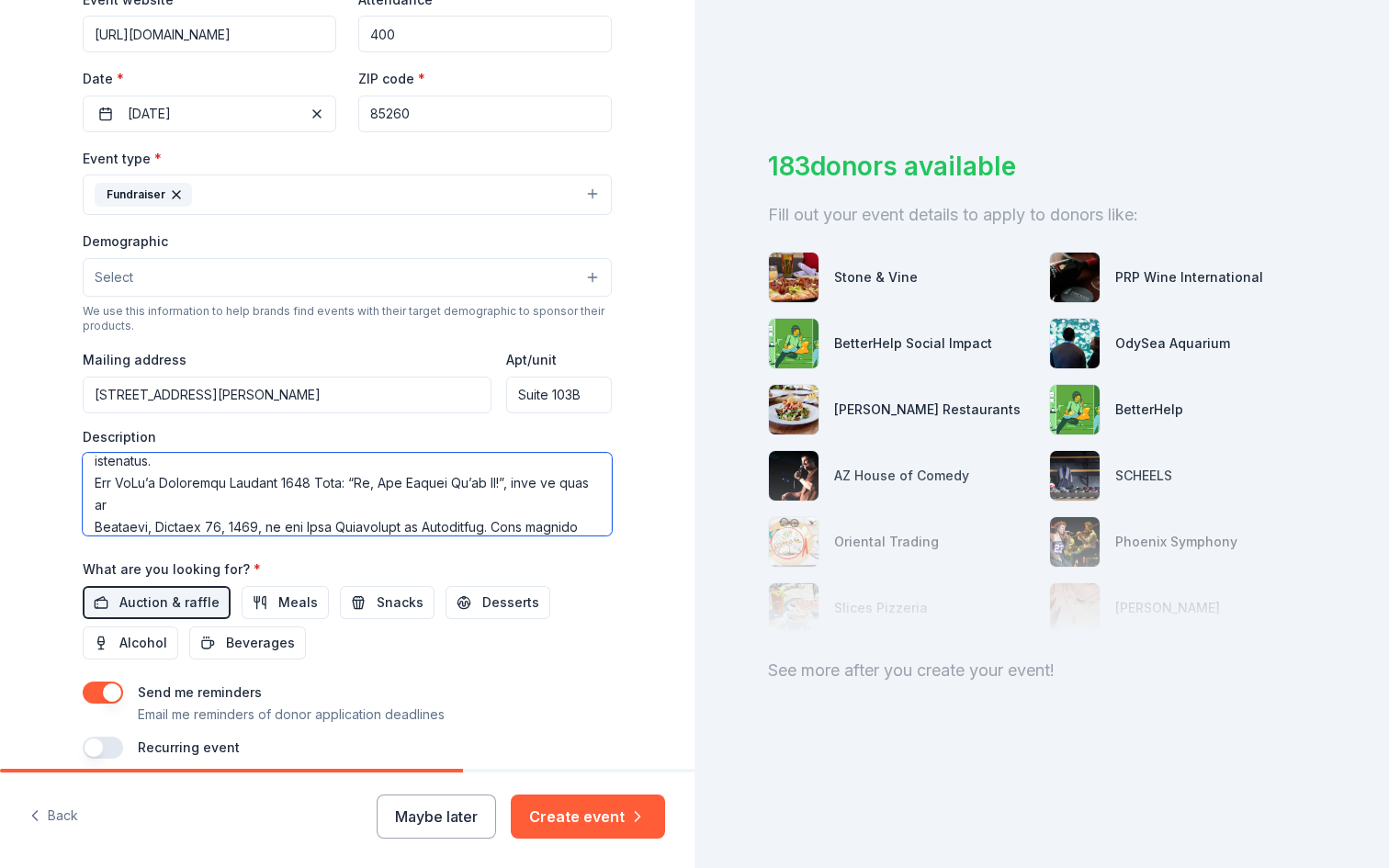
click at [93, 525] on textarea at bounding box center [347, 494] width 529 height 83
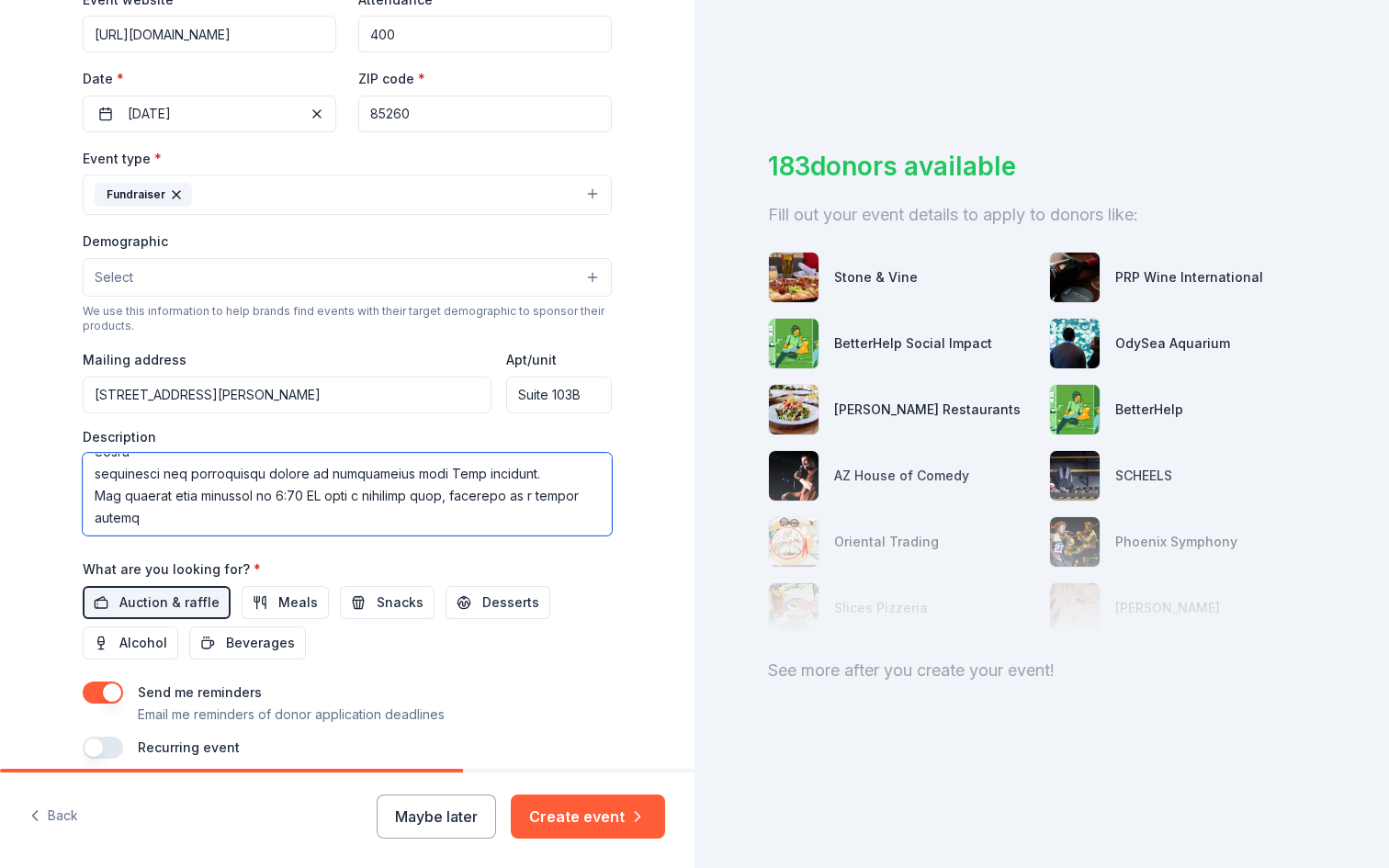
scroll to position [168, 0]
click at [94, 480] on textarea at bounding box center [347, 494] width 529 height 83
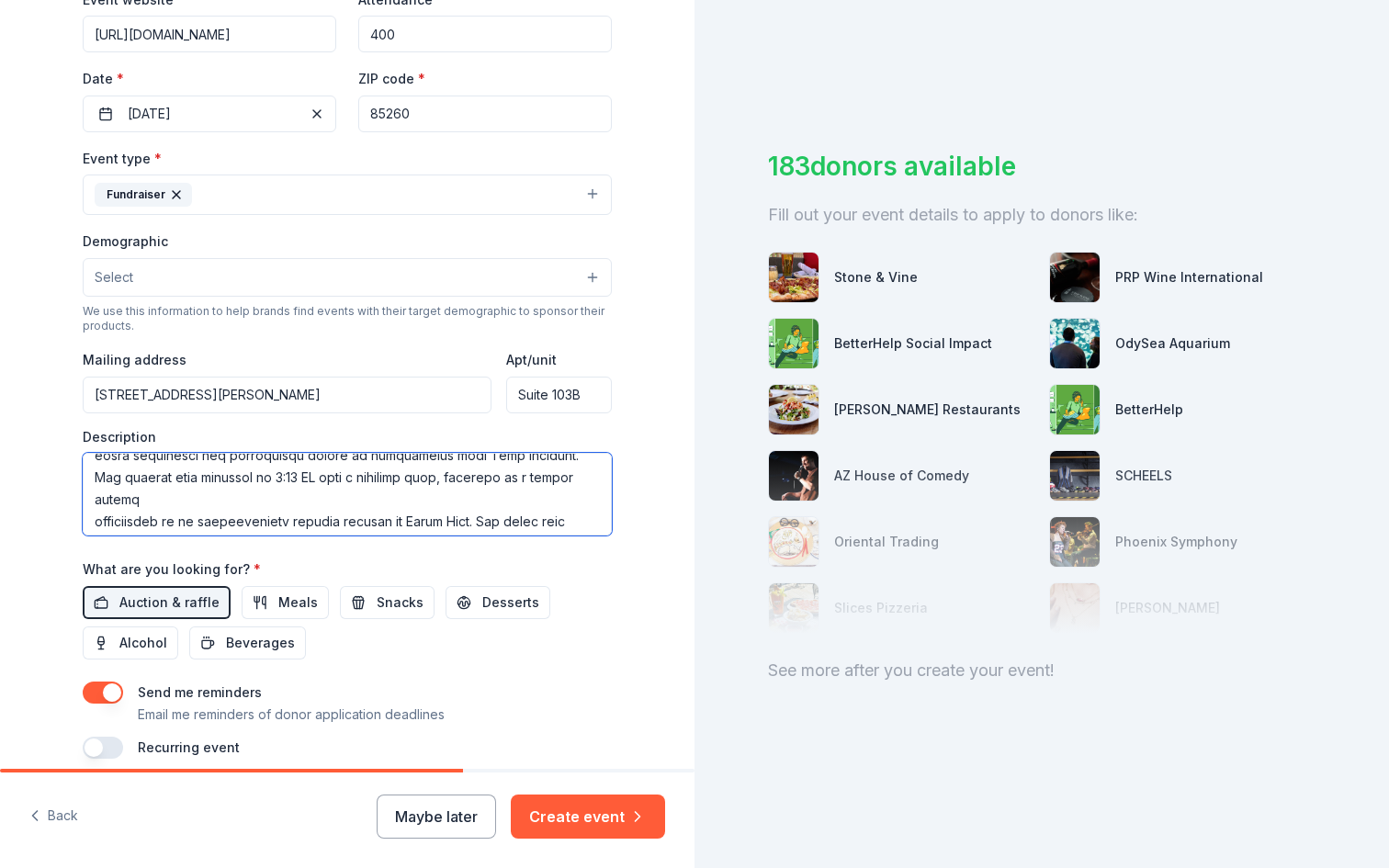
scroll to position [172, 0]
click at [93, 519] on textarea at bounding box center [347, 494] width 529 height 83
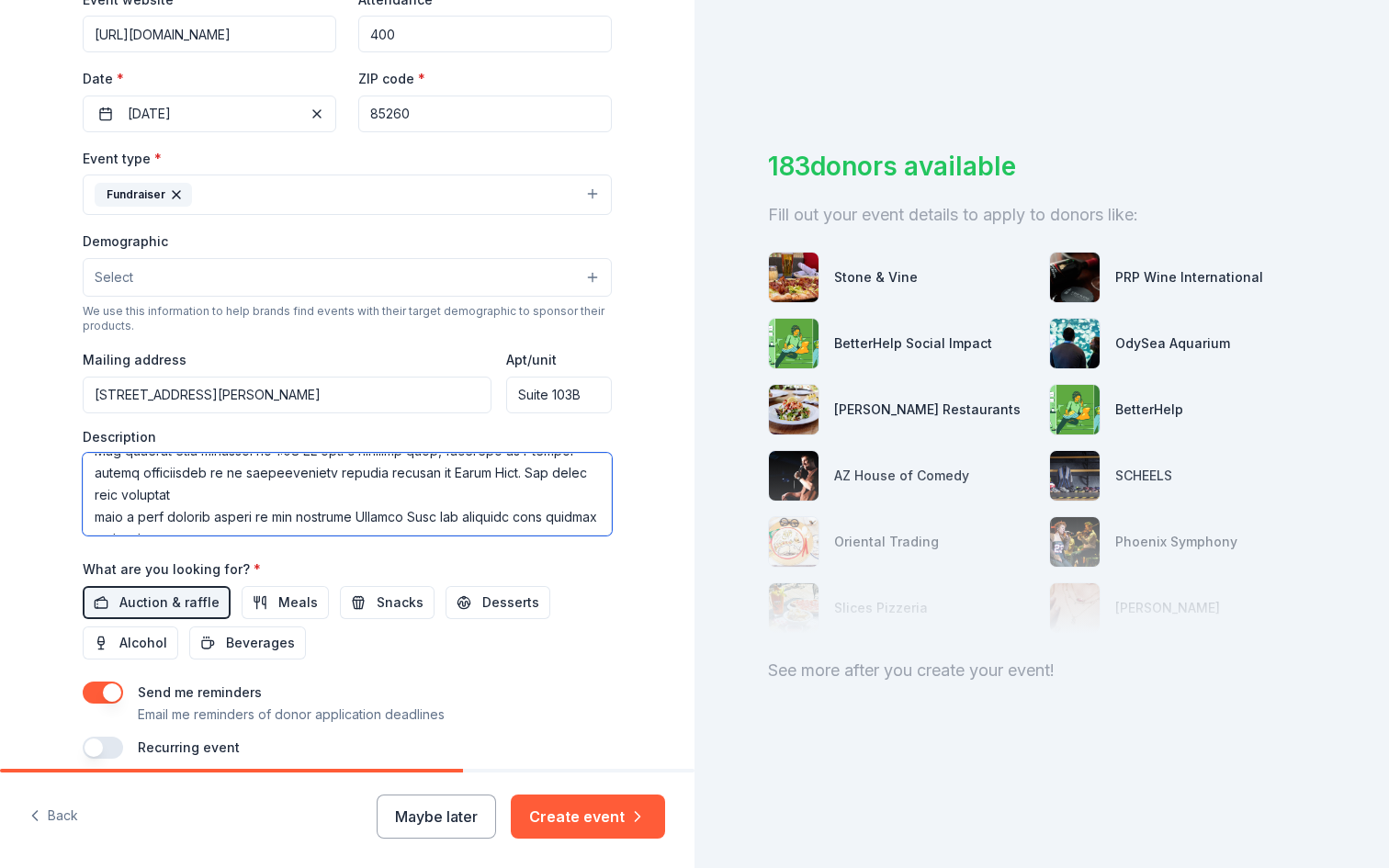
click at [96, 516] on textarea at bounding box center [347, 494] width 529 height 83
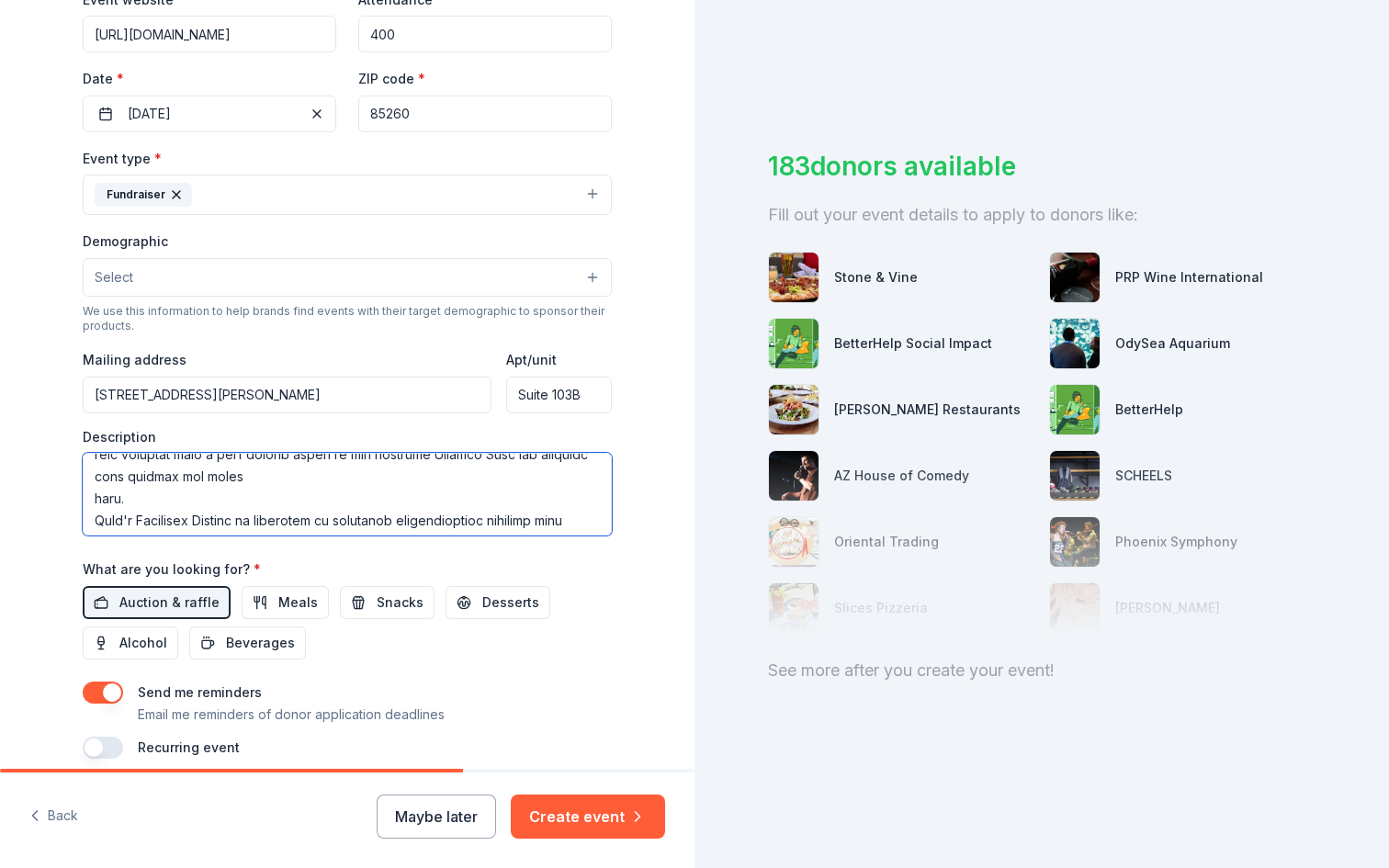
scroll to position [235, 0]
click at [92, 502] on textarea at bounding box center [347, 494] width 529 height 83
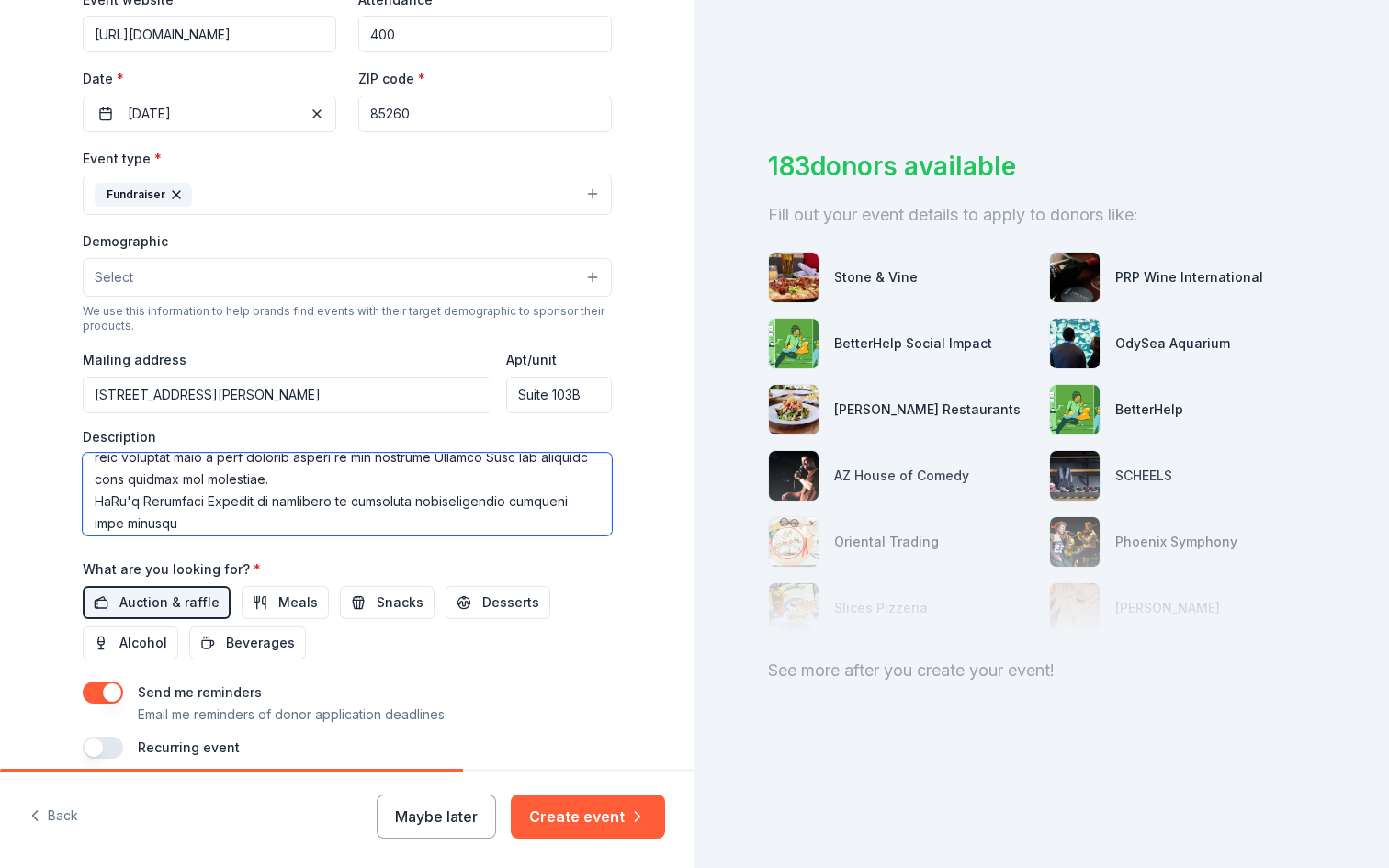
scroll to position [213, 0]
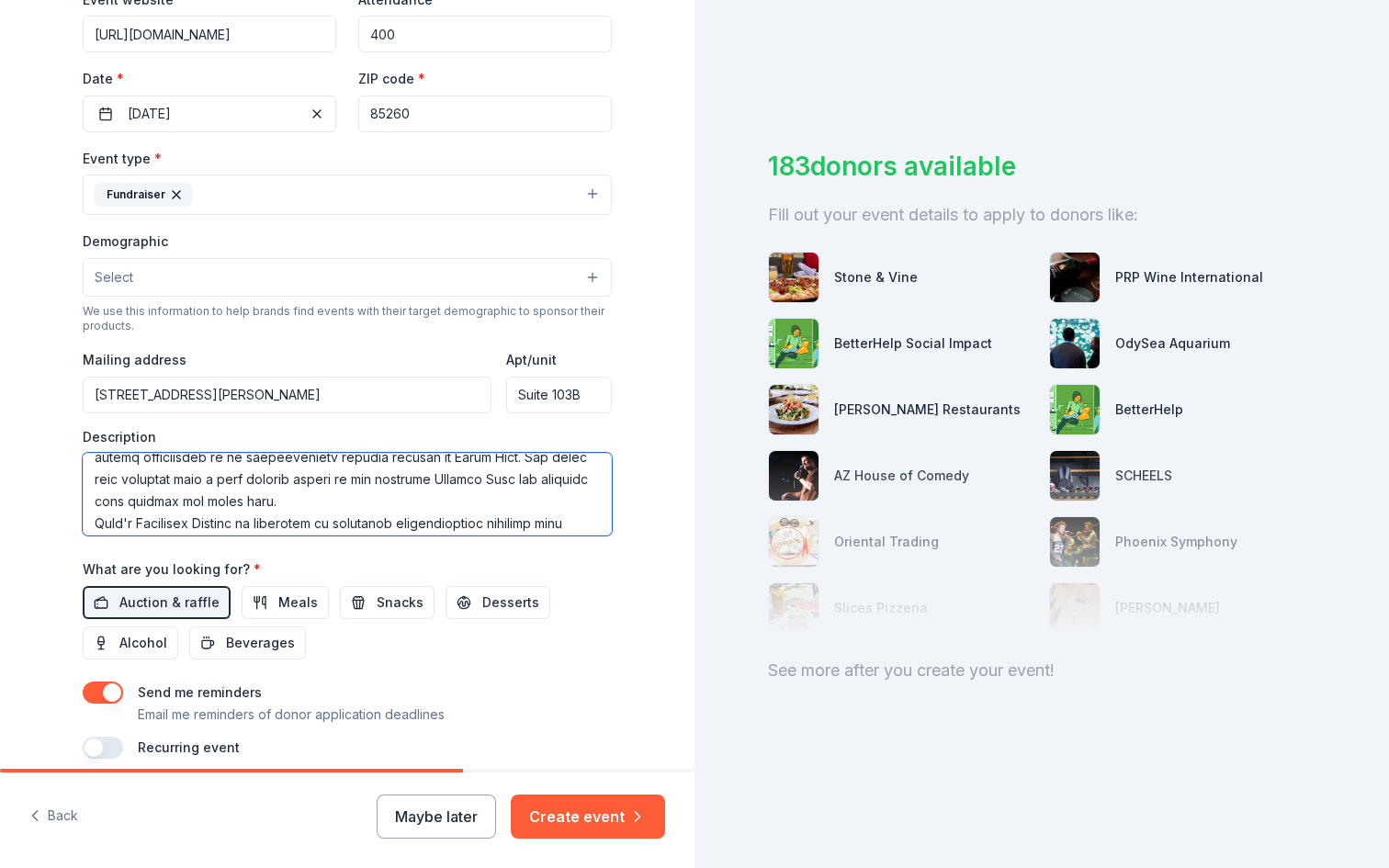
click at [95, 523] on textarea at bounding box center [347, 494] width 529 height 83
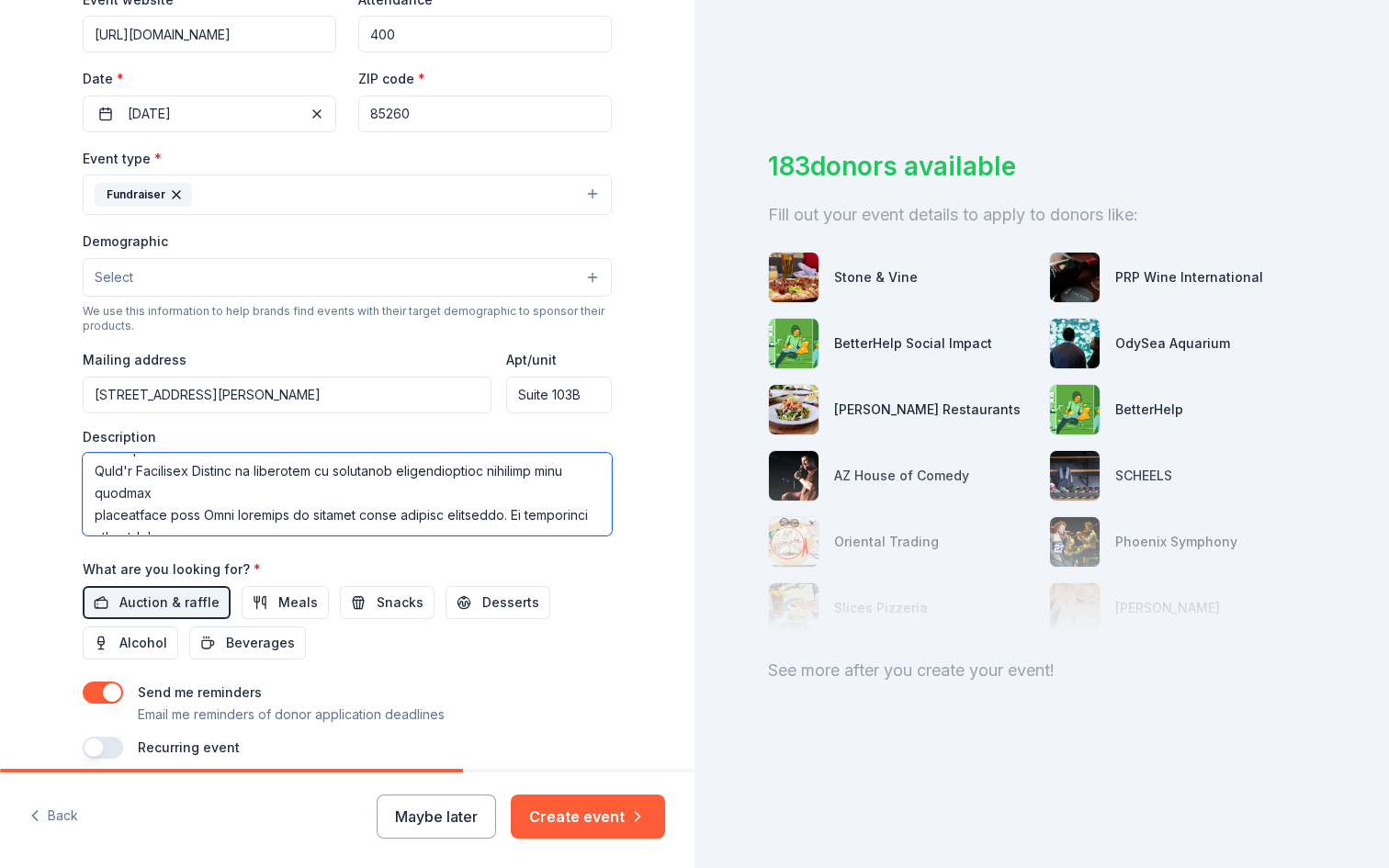
scroll to position [269, 0]
click at [95, 515] on textarea at bounding box center [347, 494] width 529 height 83
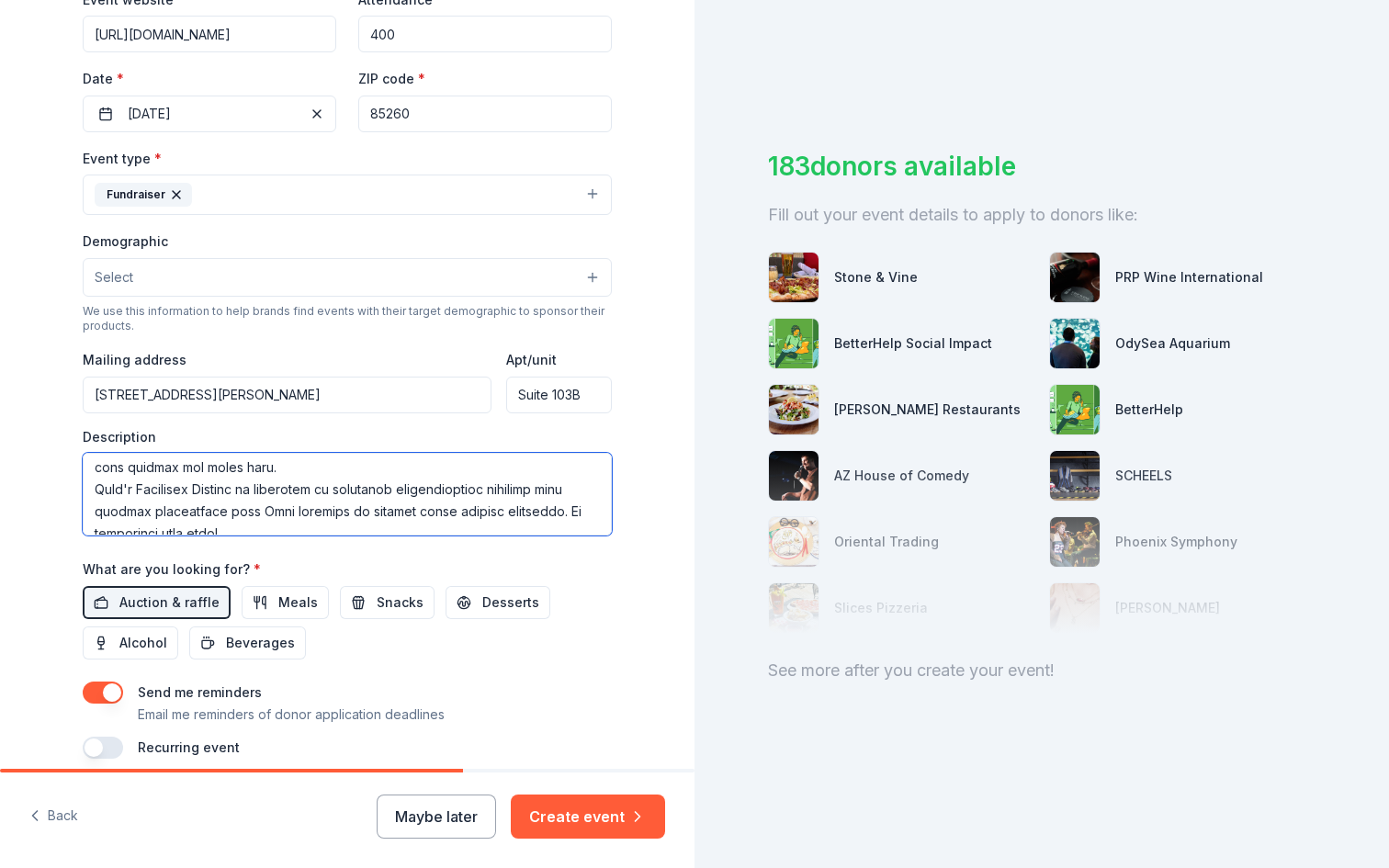
scroll to position [302, 0]
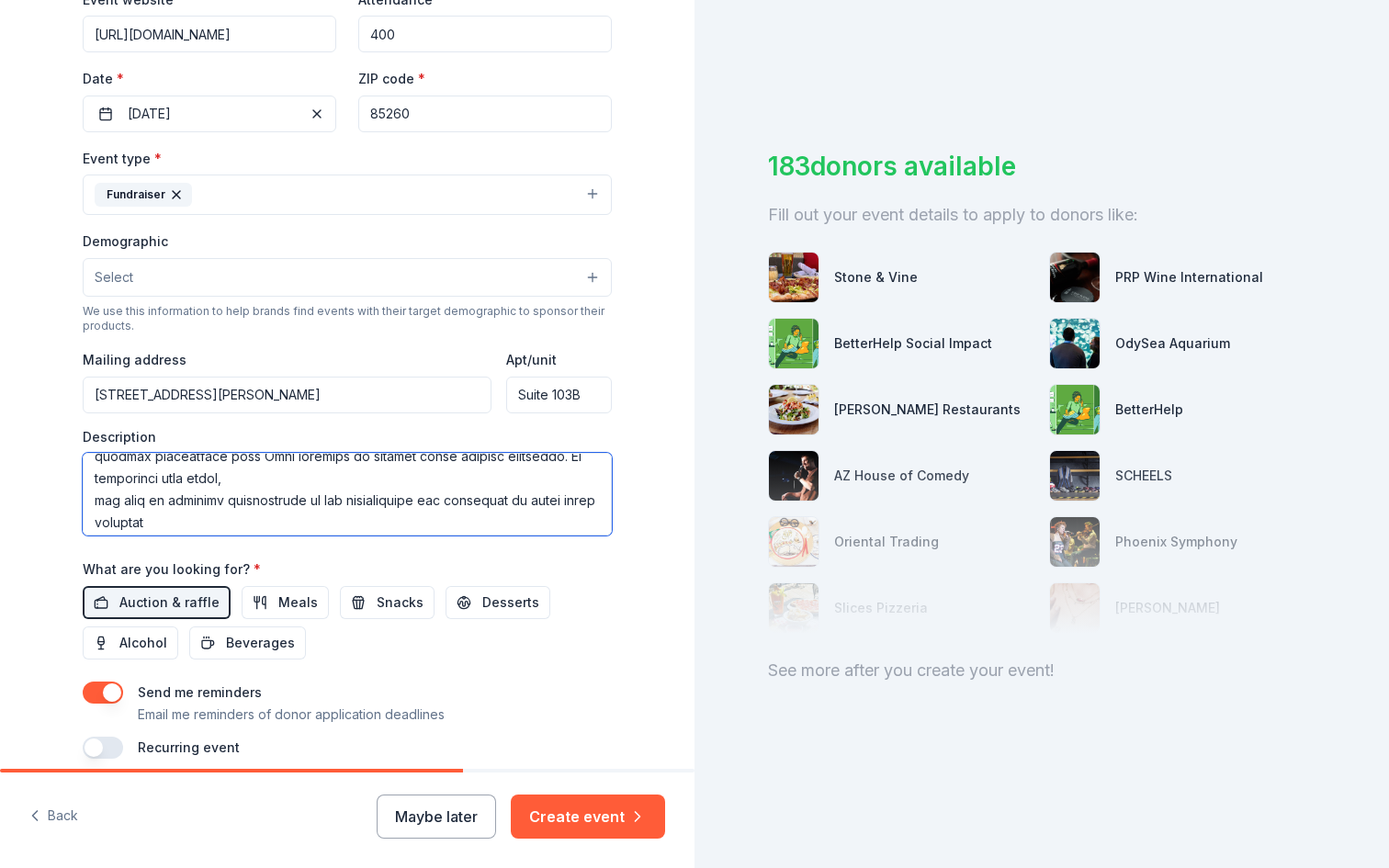
click at [93, 502] on textarea at bounding box center [347, 494] width 529 height 83
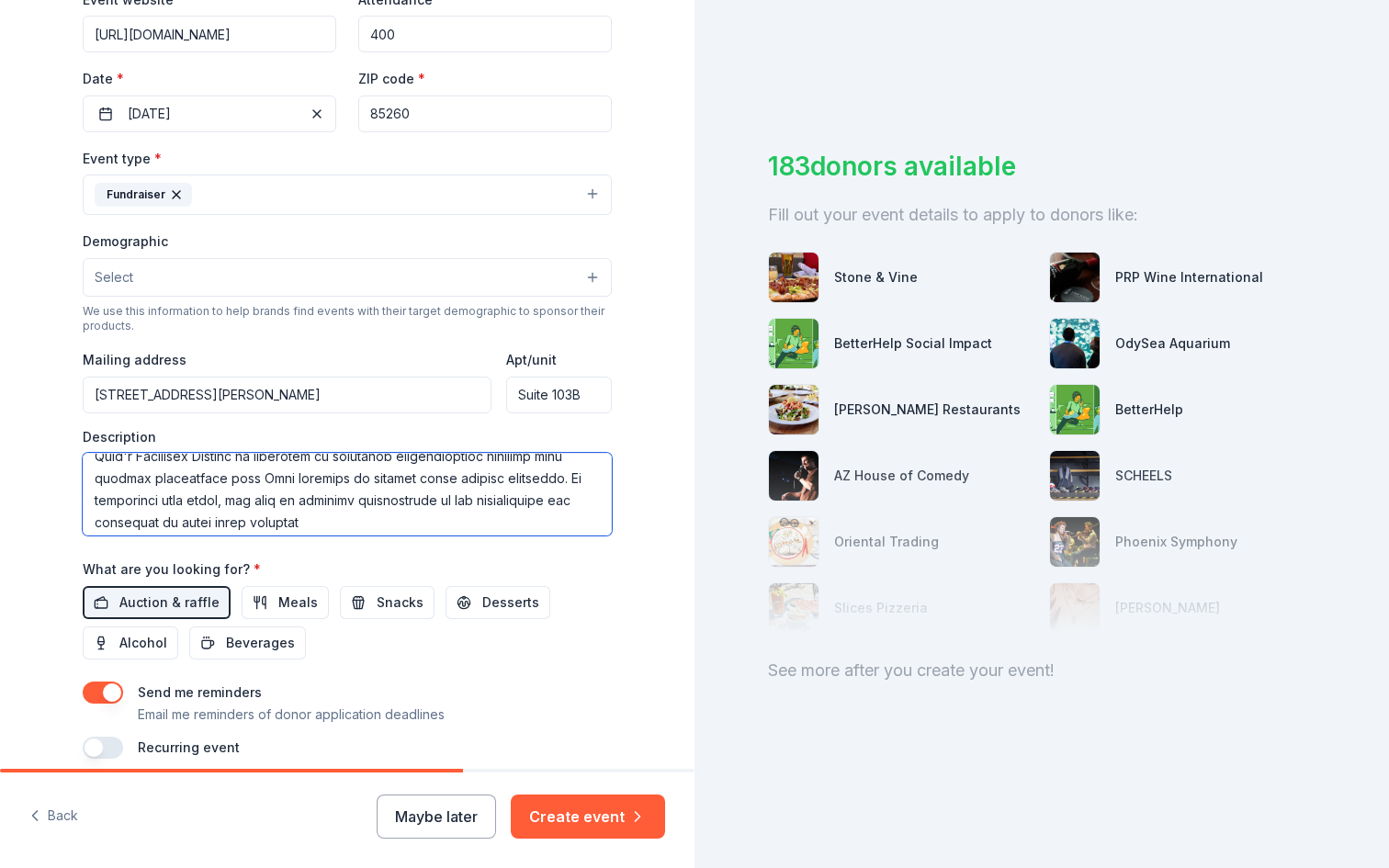
scroll to position [287, 0]
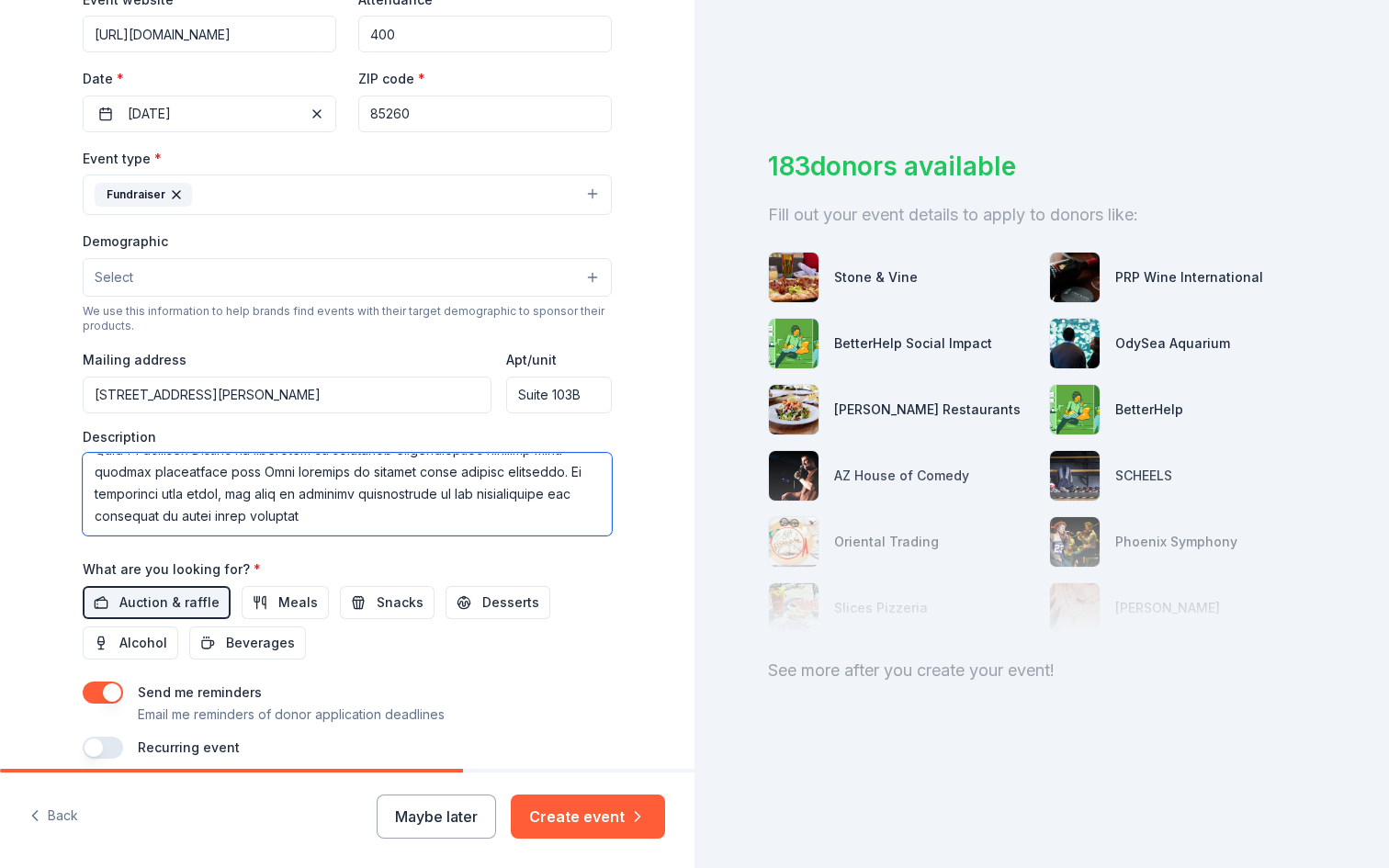
click at [301, 523] on textarea at bounding box center [347, 494] width 529 height 83
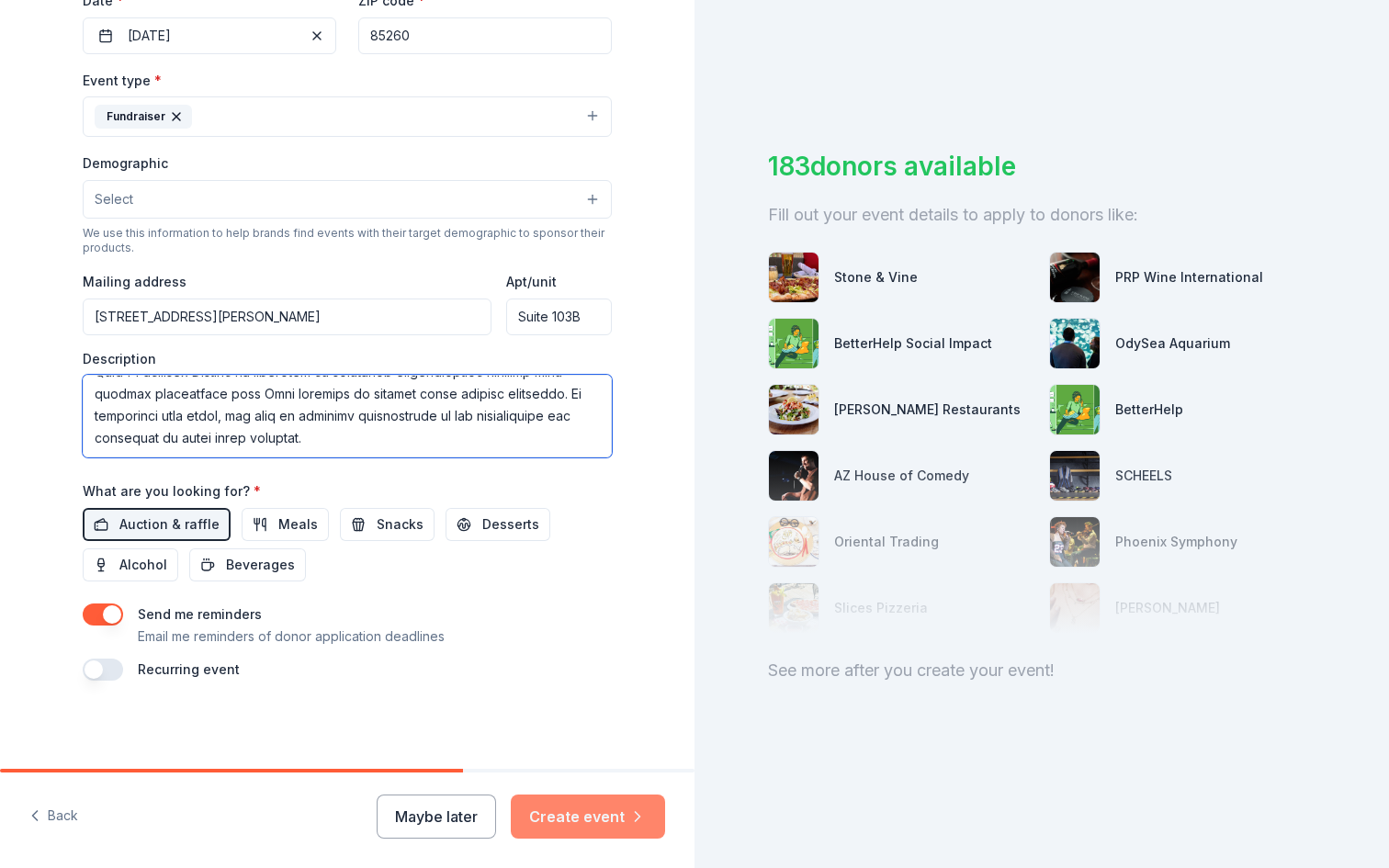
type textarea "Lo ips dolorsi am consecte a elitsed doeiusmodtem incid ut laboree do MaGn'a En…"
click at [586, 813] on button "Create event" at bounding box center [588, 817] width 154 height 44
